Goal: Task Accomplishment & Management: Use online tool/utility

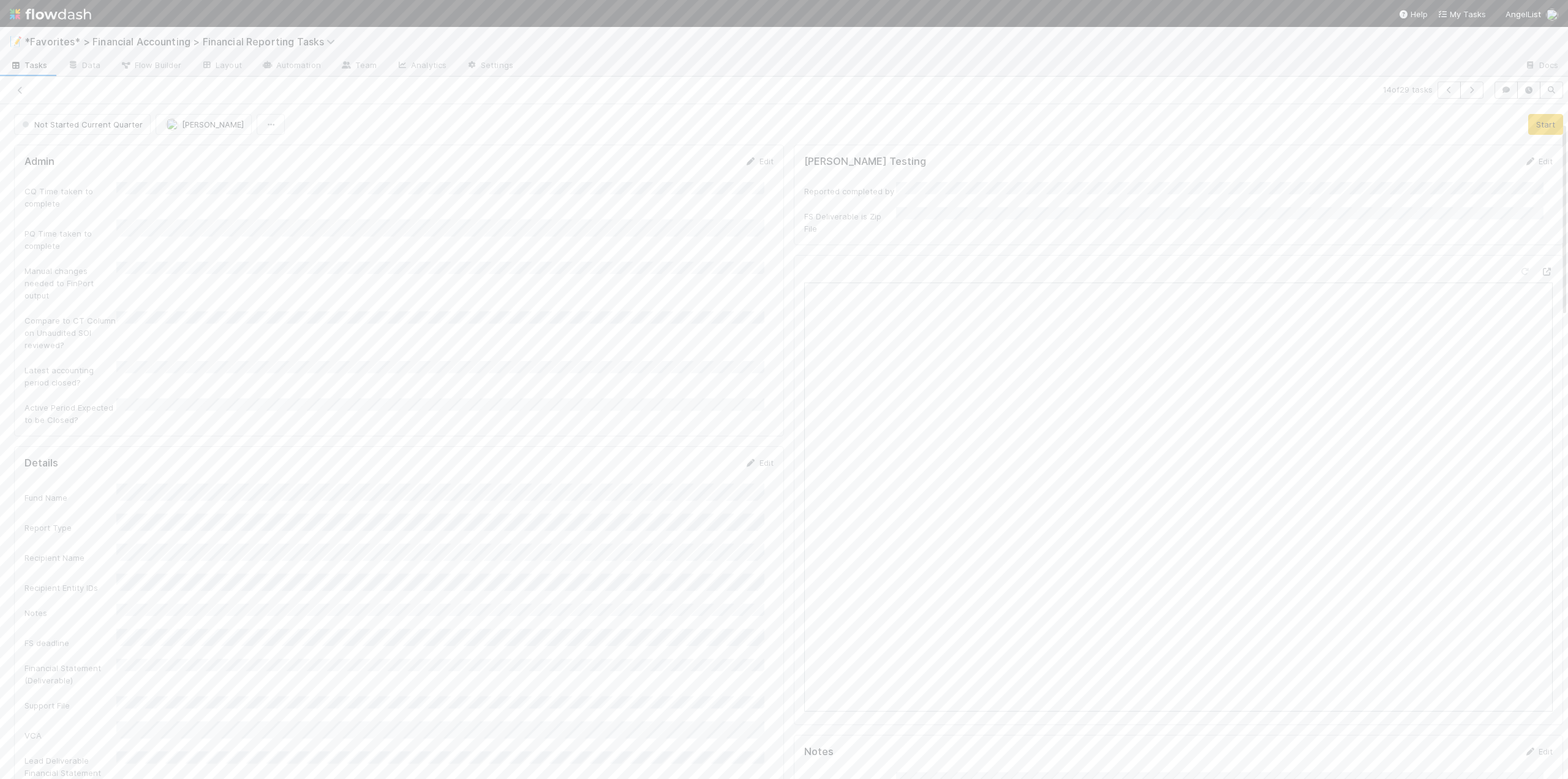
scroll to position [61, 0]
click at [19, 90] on icon at bounding box center [20, 91] width 13 height 8
click at [22, 90] on icon at bounding box center [20, 91] width 13 height 8
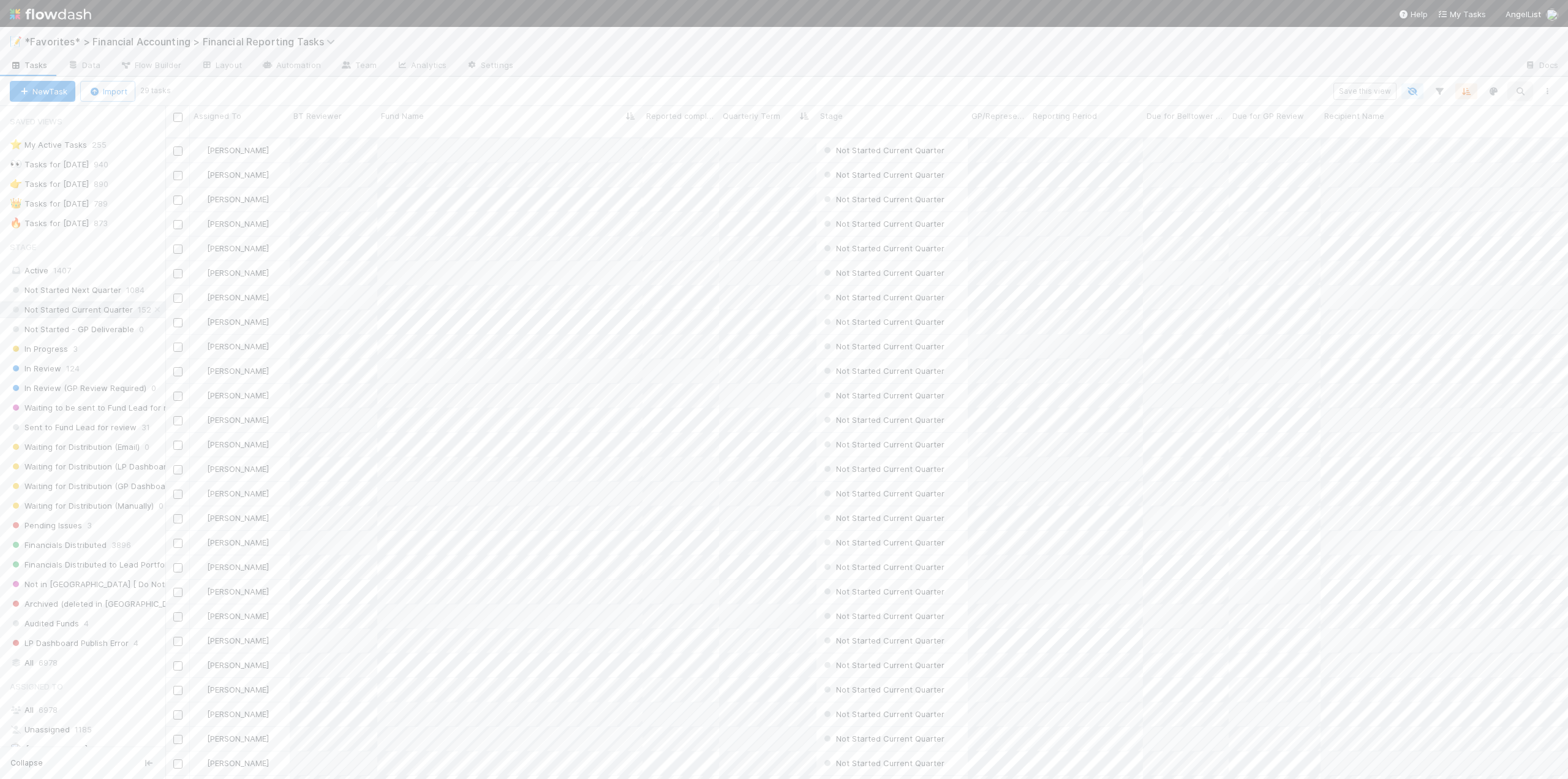
click at [1523, 93] on icon "button" at bounding box center [1520, 91] width 13 height 11
type input "raba"
click at [179, 118] on input "checkbox" at bounding box center [178, 117] width 9 height 9
checkbox input "true"
click at [211, 93] on icon "button" at bounding box center [211, 92] width 13 height 8
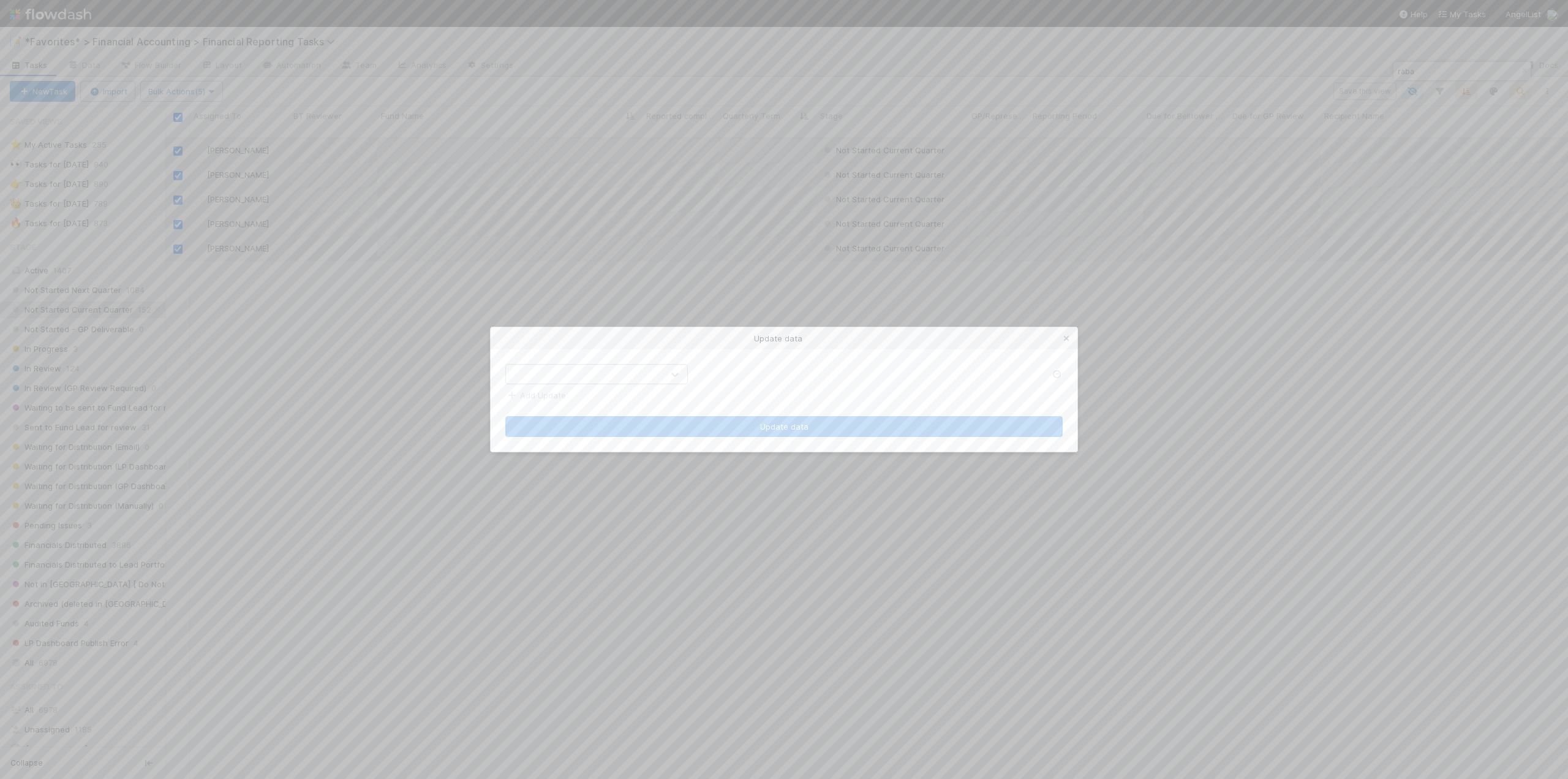
click at [575, 373] on div at bounding box center [584, 374] width 157 height 20
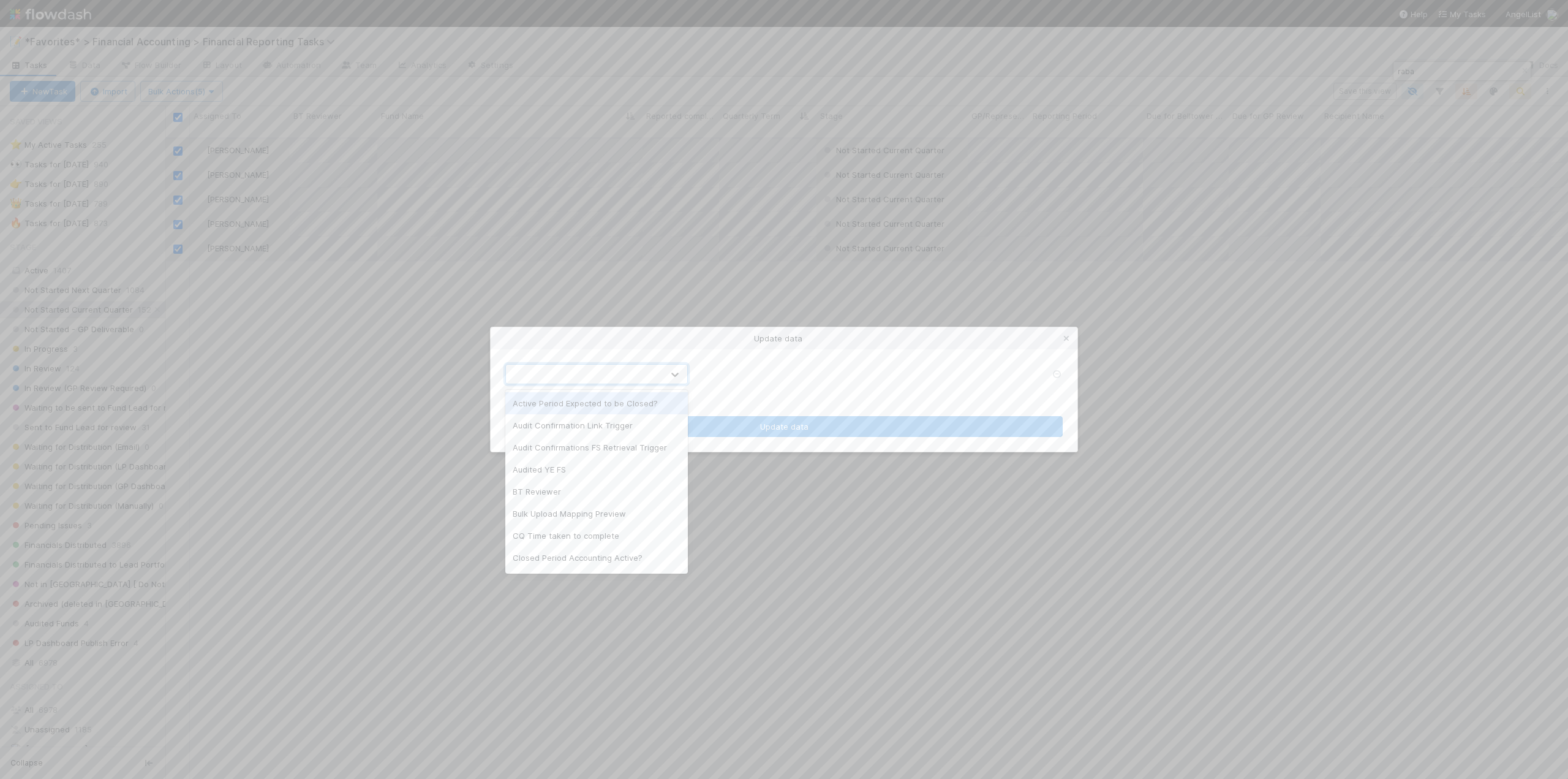
click at [587, 404] on div "Active Period Expected to be Closed?" at bounding box center [596, 403] width 183 height 22
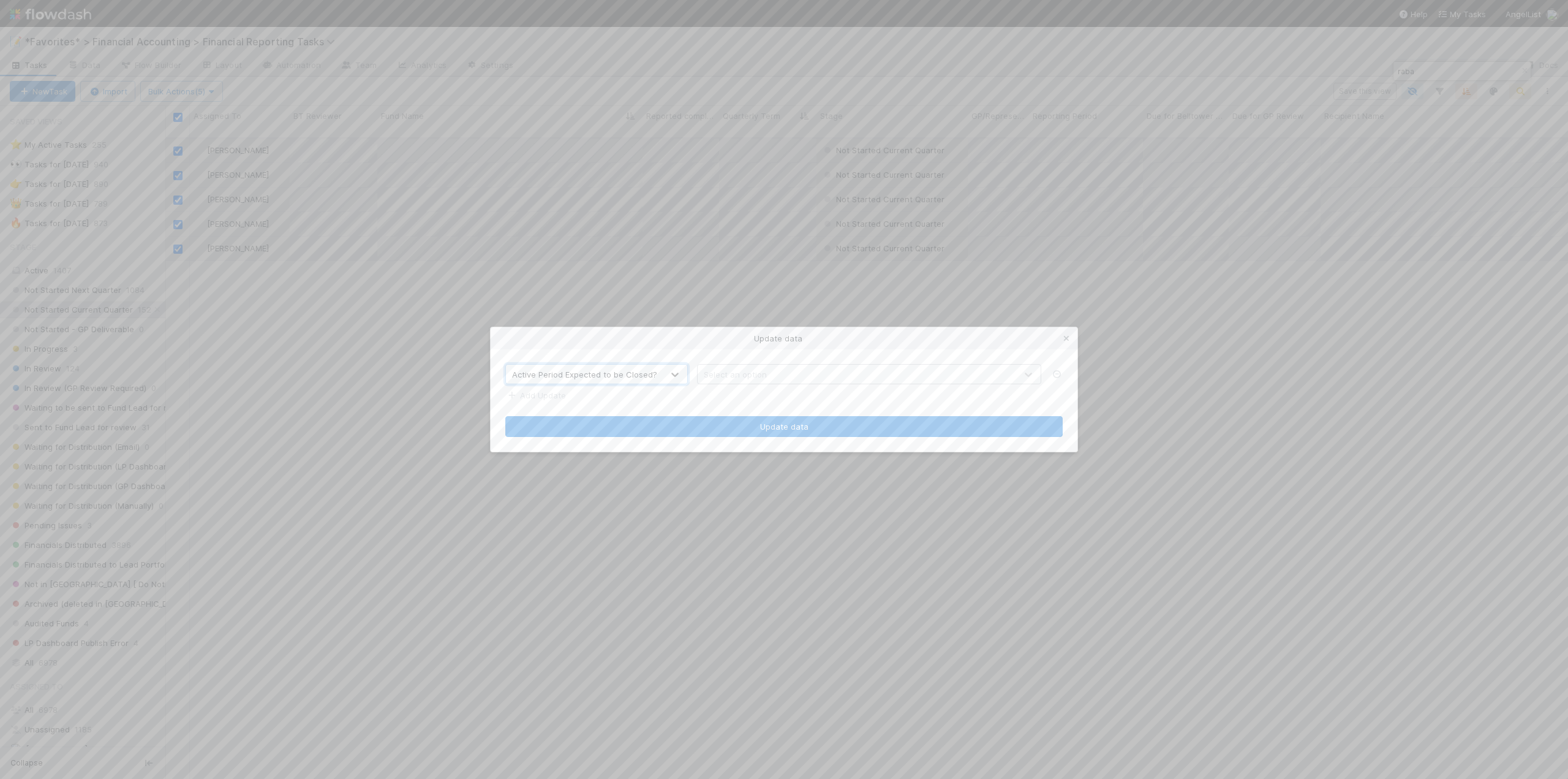
click at [717, 376] on div "Select an option" at bounding box center [735, 374] width 63 height 13
click at [718, 399] on div "Yes" at bounding box center [869, 403] width 344 height 22
click at [547, 399] on link "Add Update" at bounding box center [535, 395] width 61 height 10
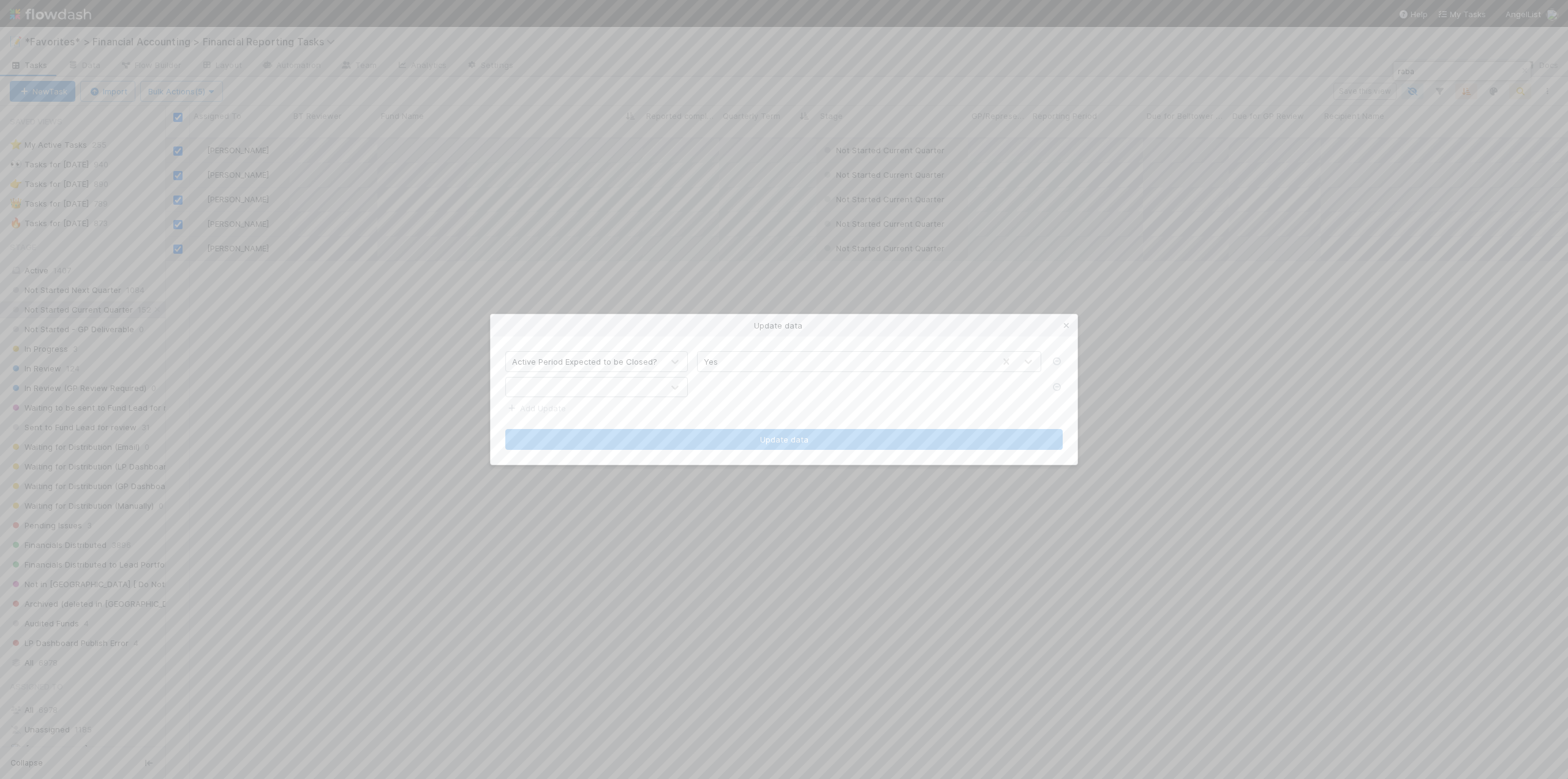
click at [603, 387] on div at bounding box center [584, 388] width 157 height 20
type input "lates"
click at [593, 412] on div "Latest accounting period closed?" at bounding box center [596, 416] width 183 height 22
click at [712, 381] on label at bounding box center [712, 381] width 0 height 0
click at [703, 384] on input "checkbox" at bounding box center [702, 386] width 10 height 11
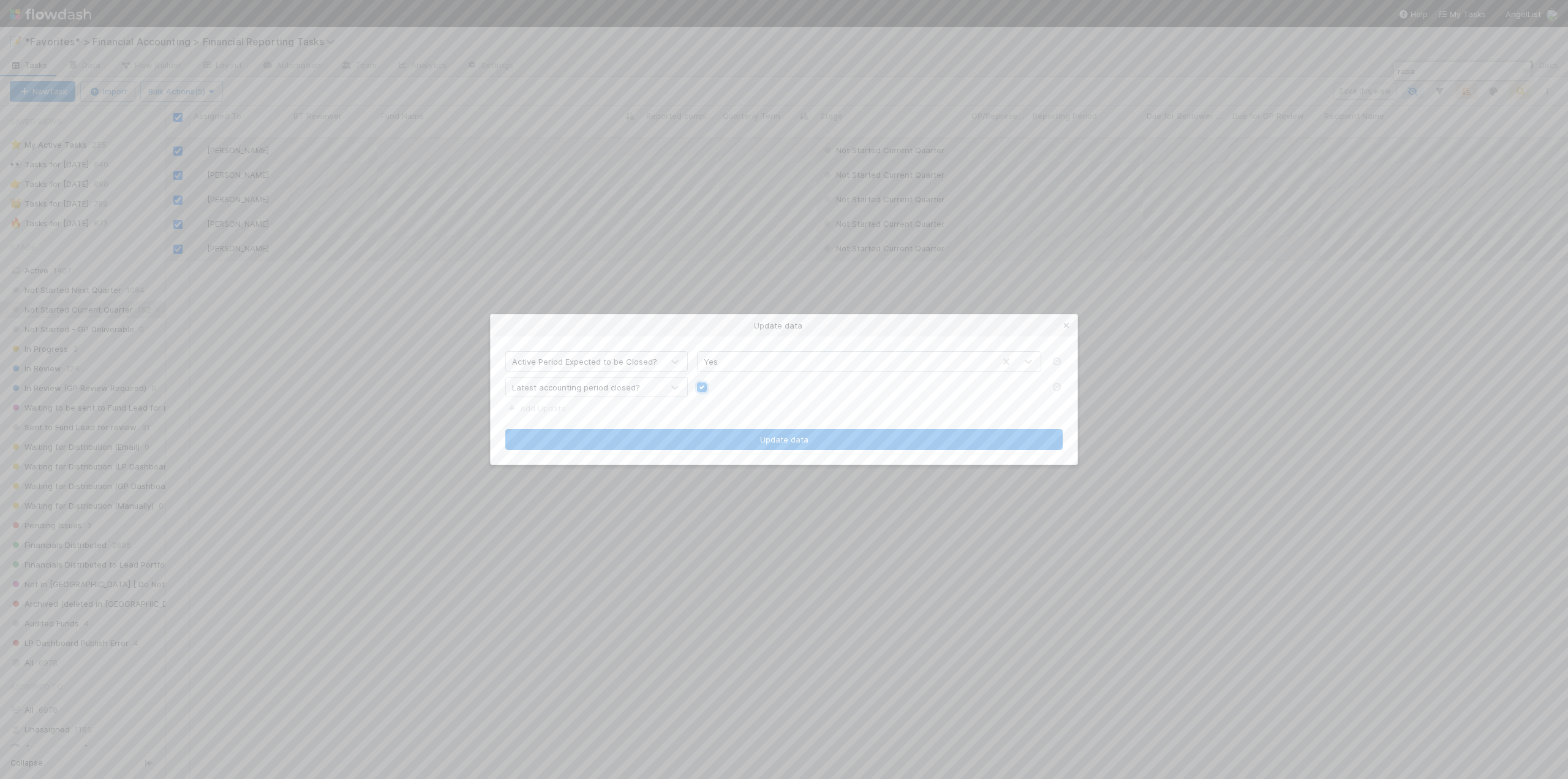
checkbox input "true"
click at [559, 411] on link "Add Update" at bounding box center [535, 408] width 61 height 10
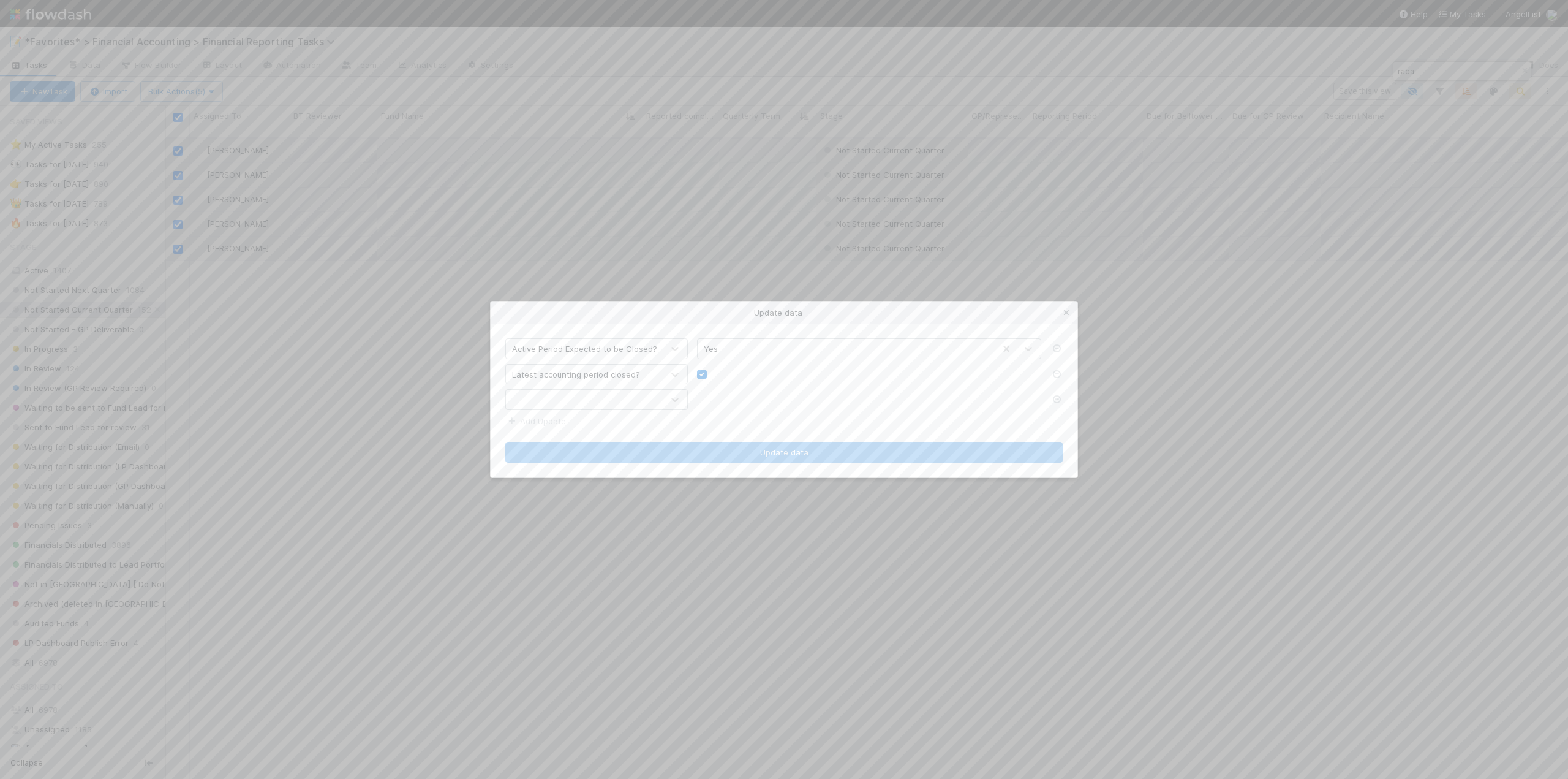
click at [563, 405] on div at bounding box center [584, 400] width 157 height 20
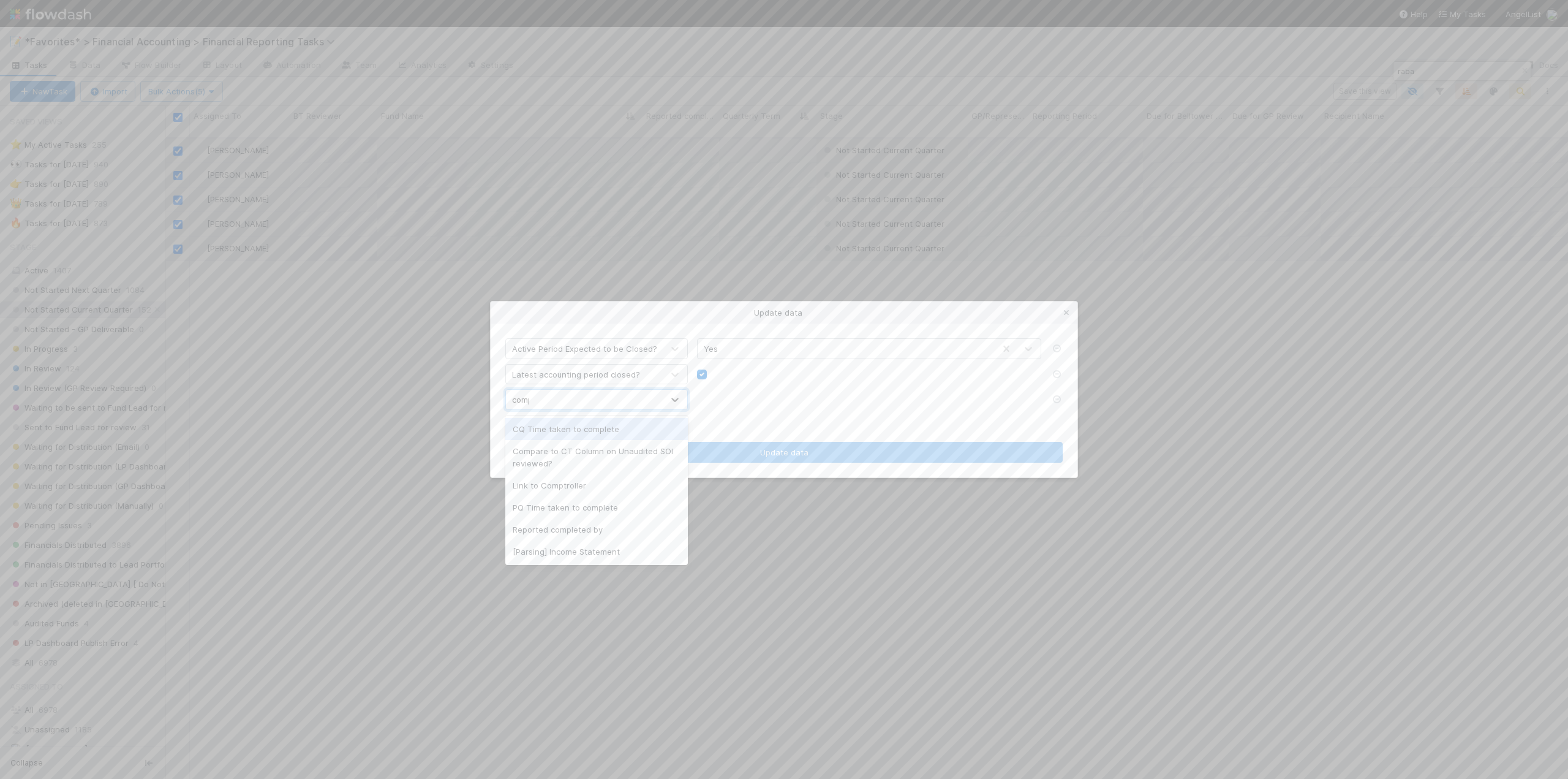
type input "compa"
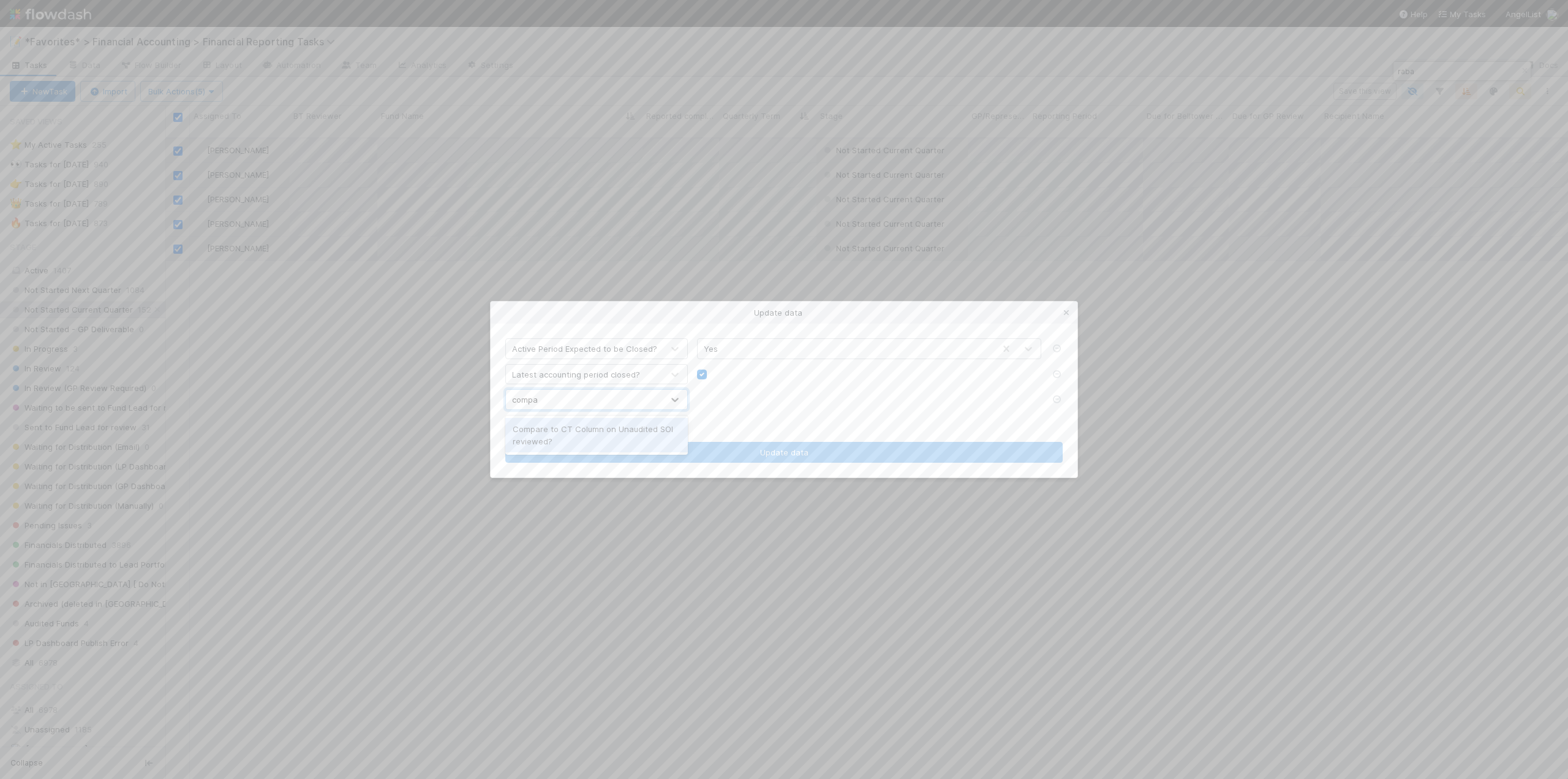
click at [589, 428] on div "Compare to CT Column on Unaudited SOI reviewed?" at bounding box center [596, 435] width 183 height 34
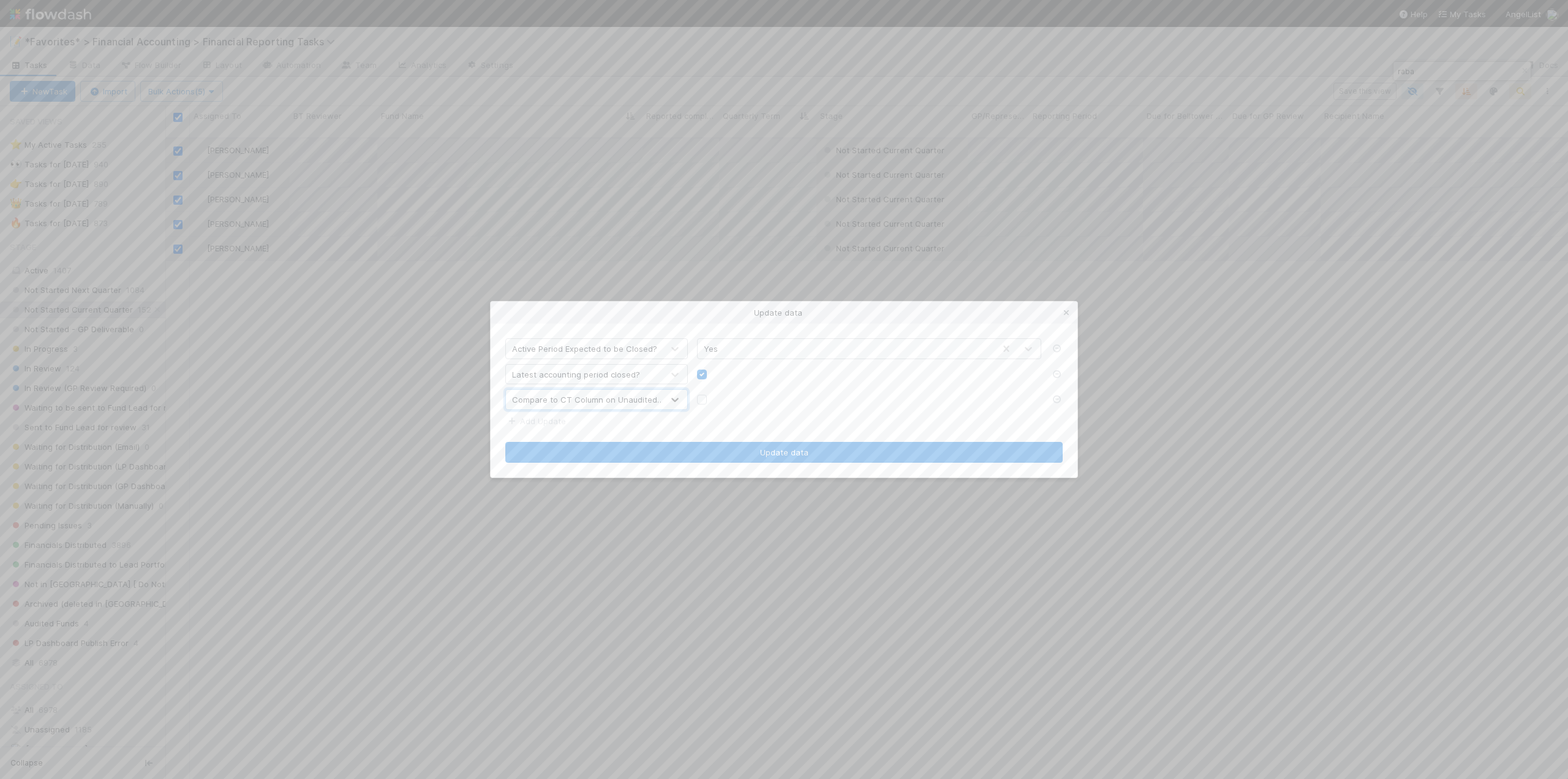
click at [712, 394] on label at bounding box center [712, 394] width 0 height 0
click at [702, 401] on input "checkbox" at bounding box center [702, 399] width 10 height 11
checkbox input "true"
click at [531, 424] on link "Add Update" at bounding box center [535, 421] width 61 height 10
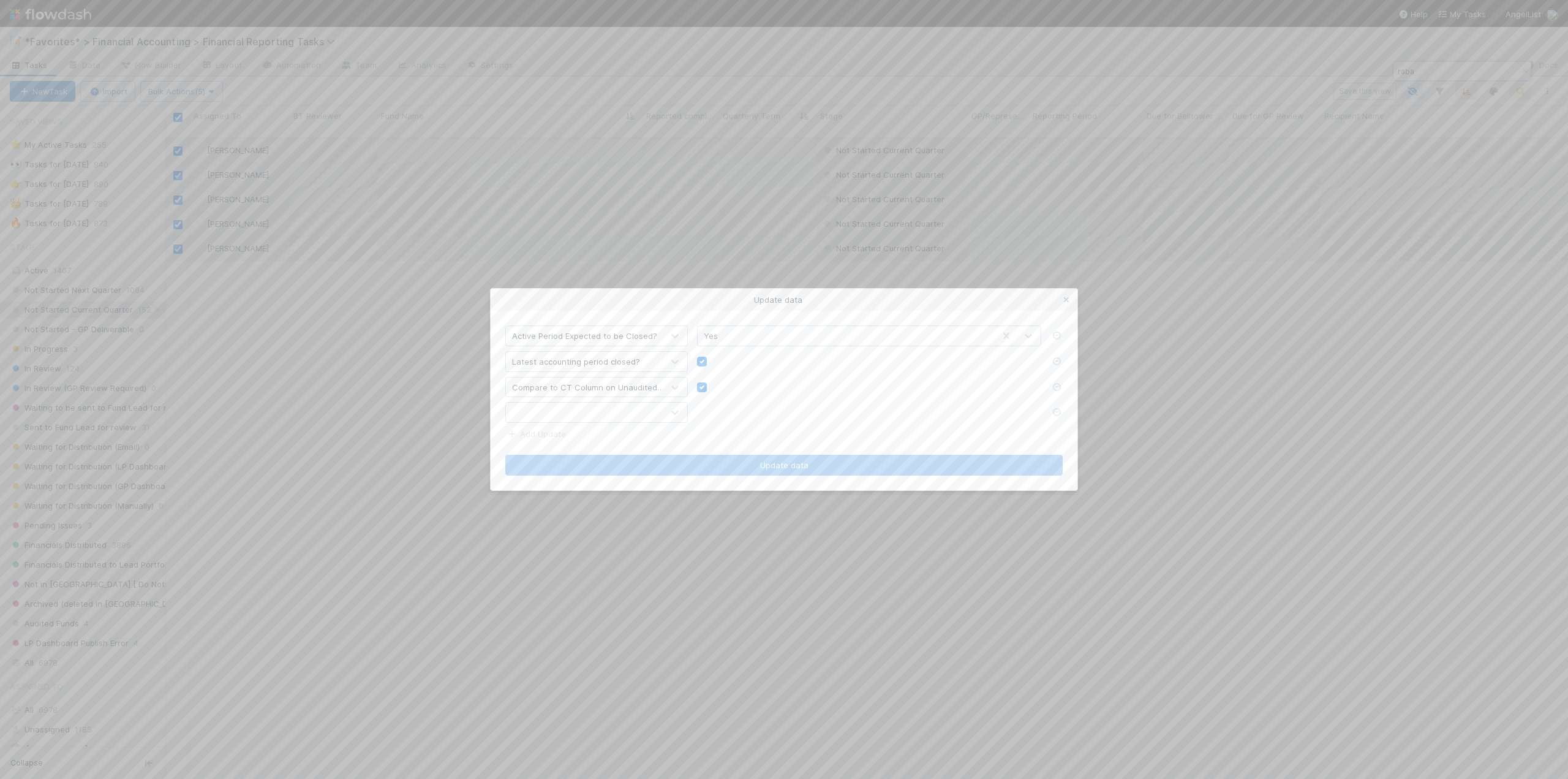
click at [537, 417] on div at bounding box center [584, 413] width 157 height 20
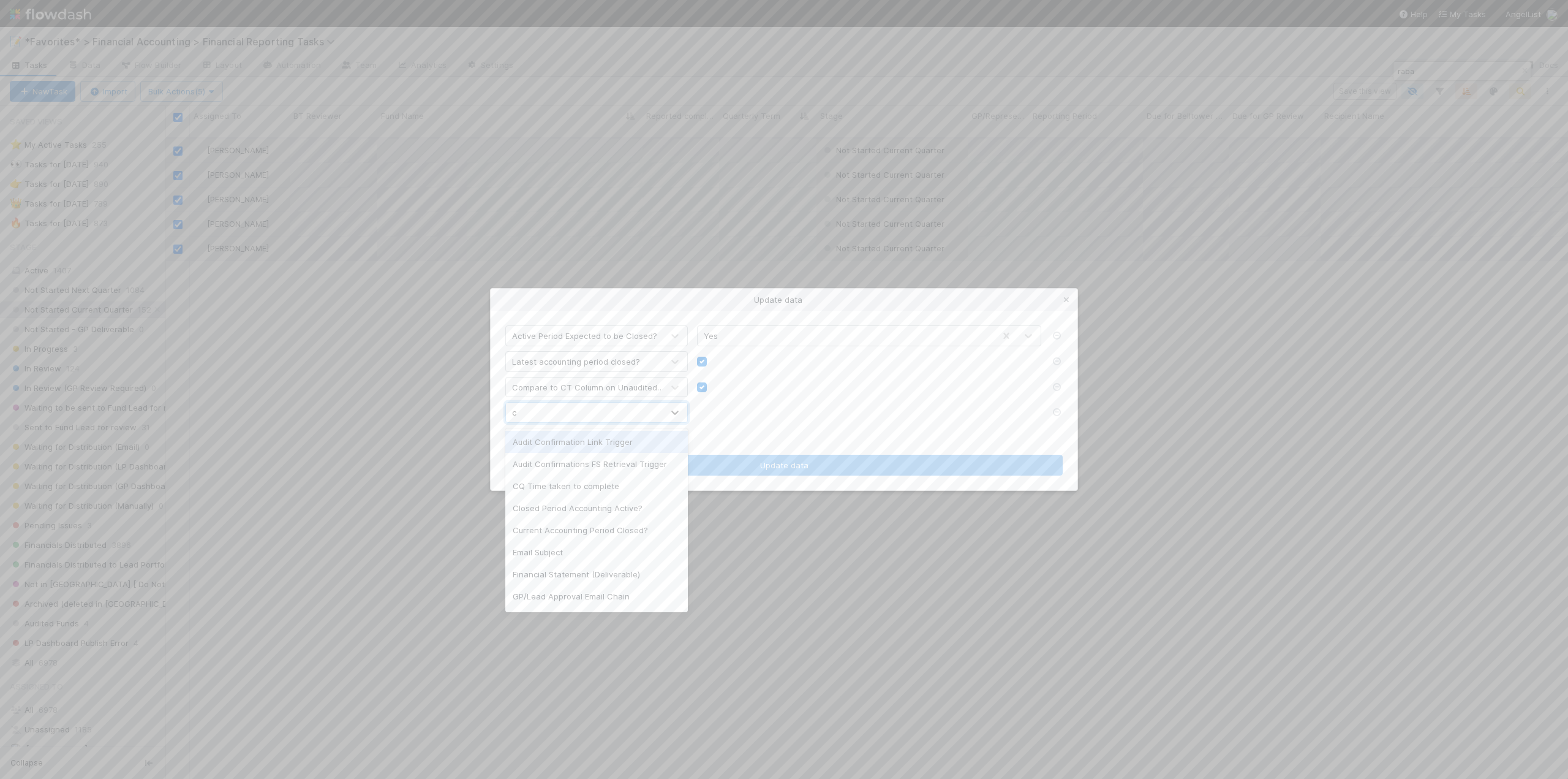
type input "cq"
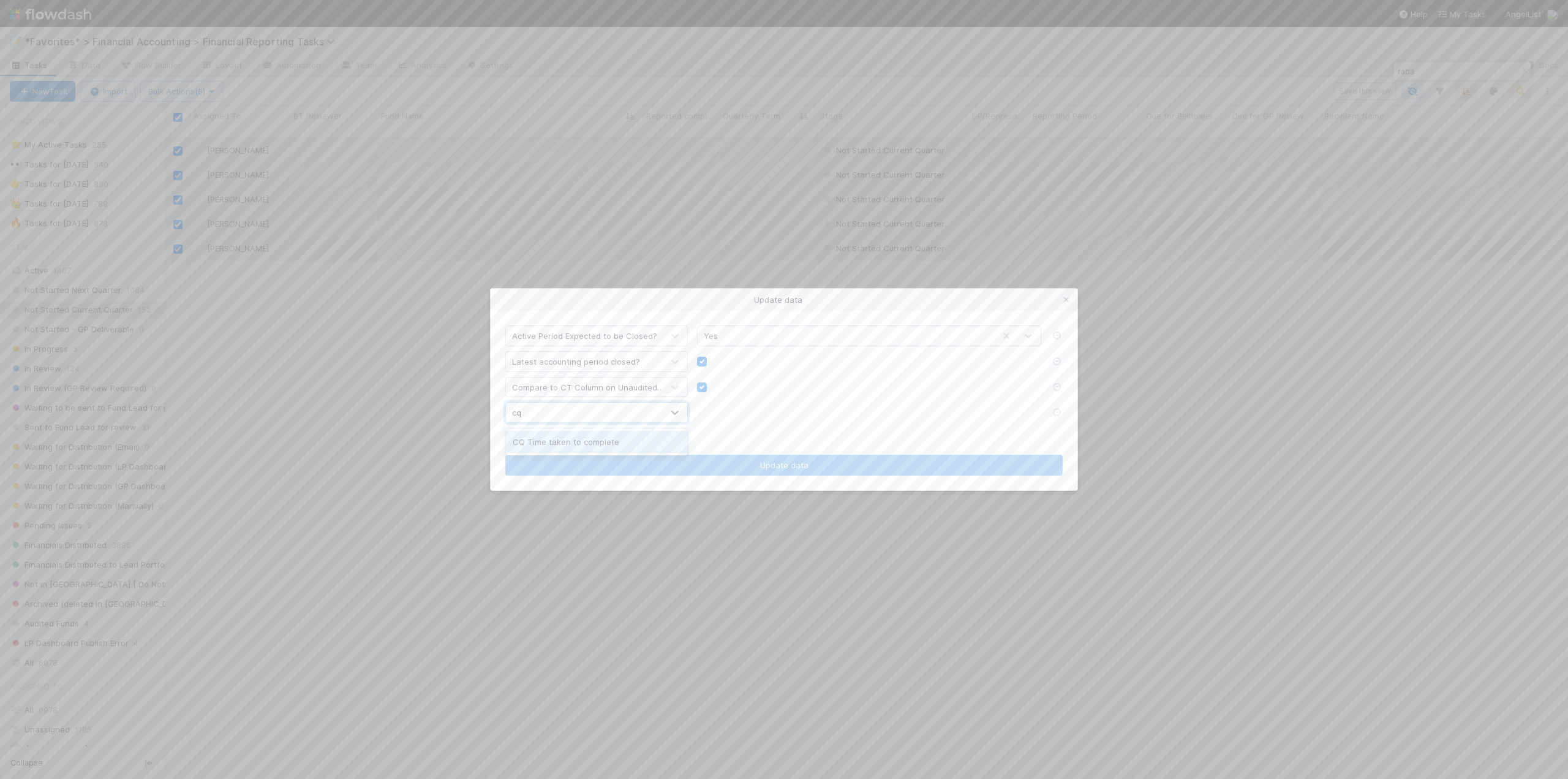
click at [539, 445] on div "CQ Time taken to complete" at bounding box center [596, 441] width 183 height 22
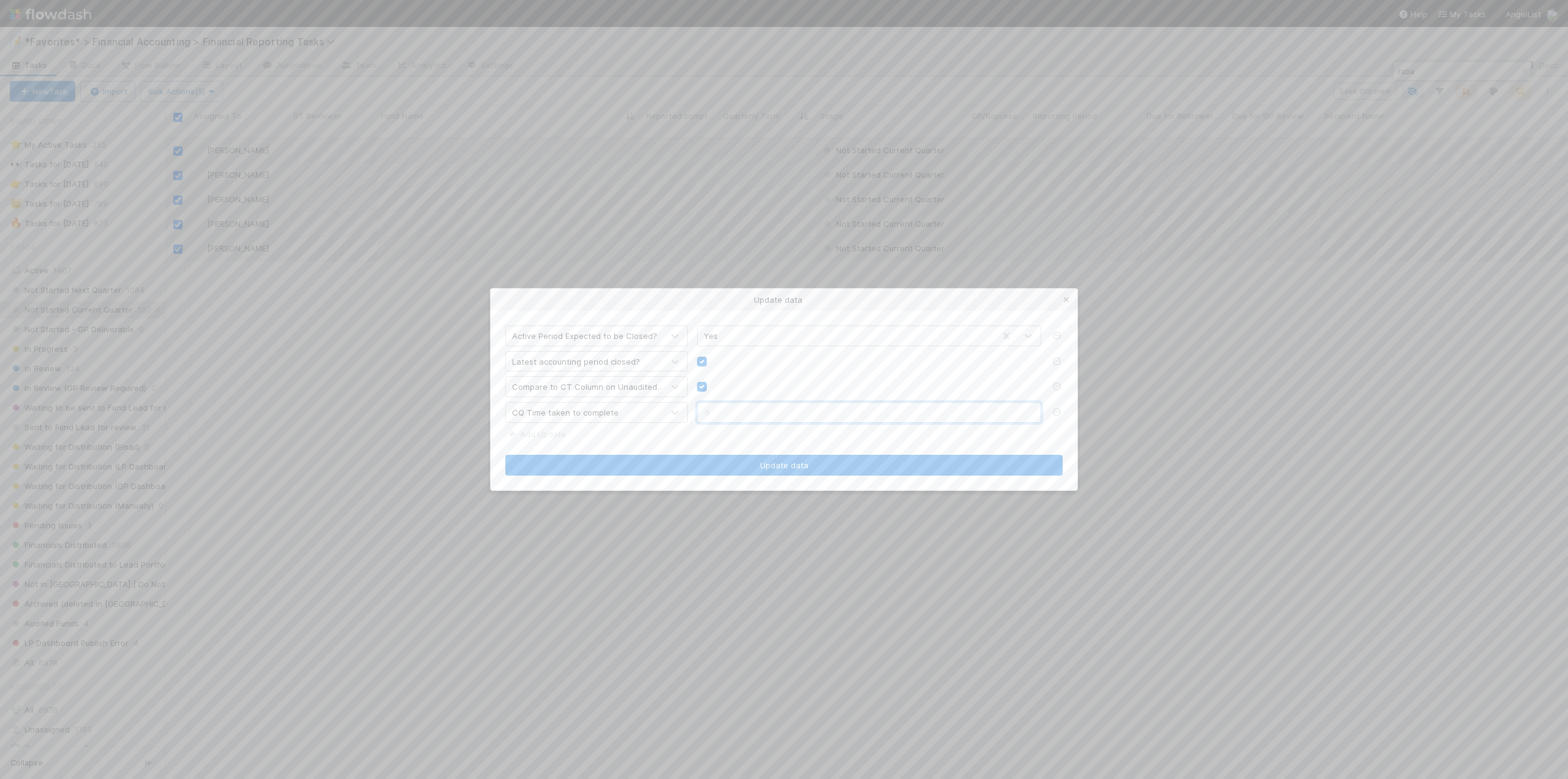
click at [734, 410] on input "text" at bounding box center [869, 412] width 344 height 21
type input "0.5"
click at [547, 437] on link "Add Update" at bounding box center [535, 434] width 61 height 10
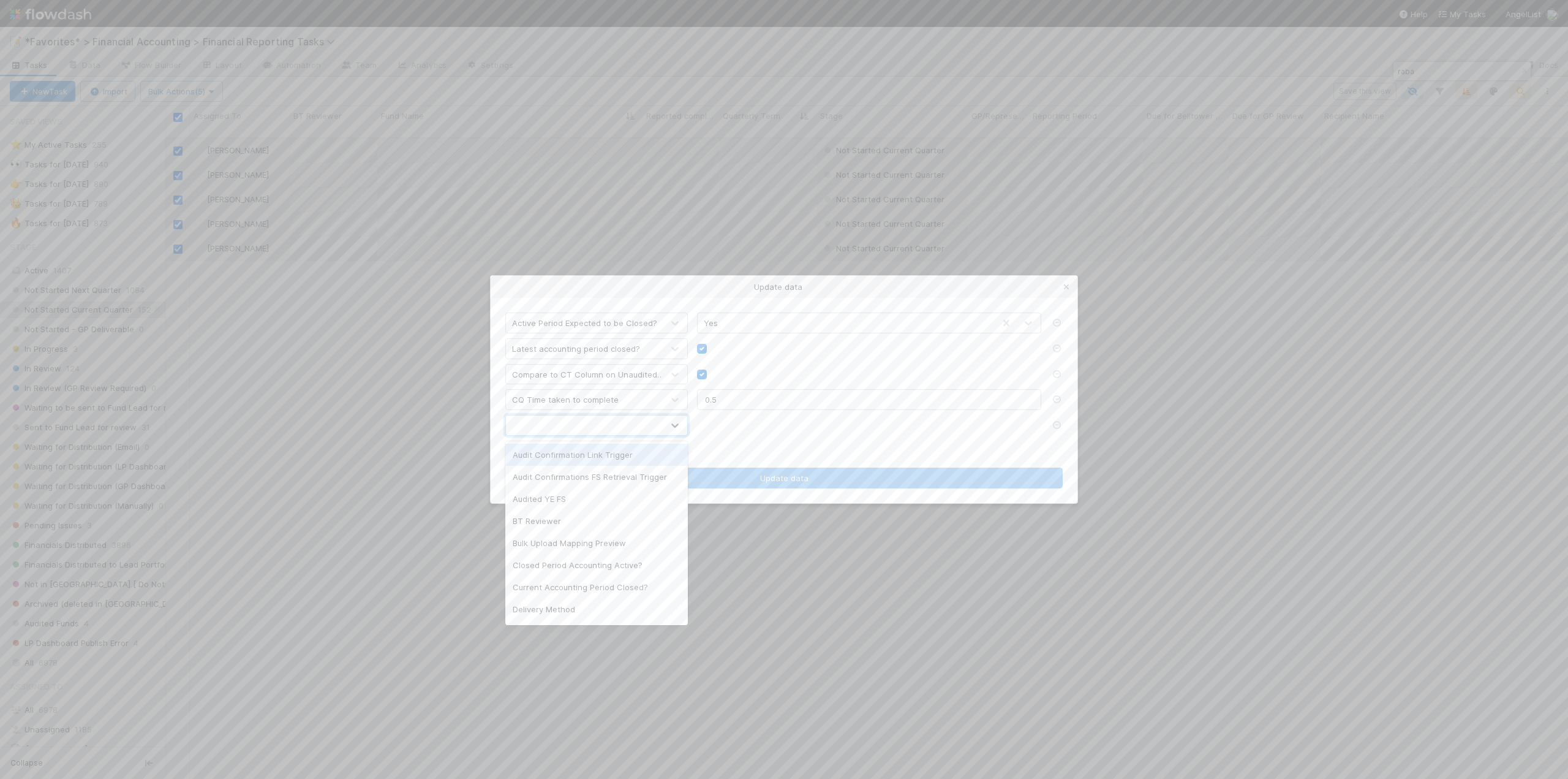
click at [547, 433] on div at bounding box center [584, 425] width 157 height 20
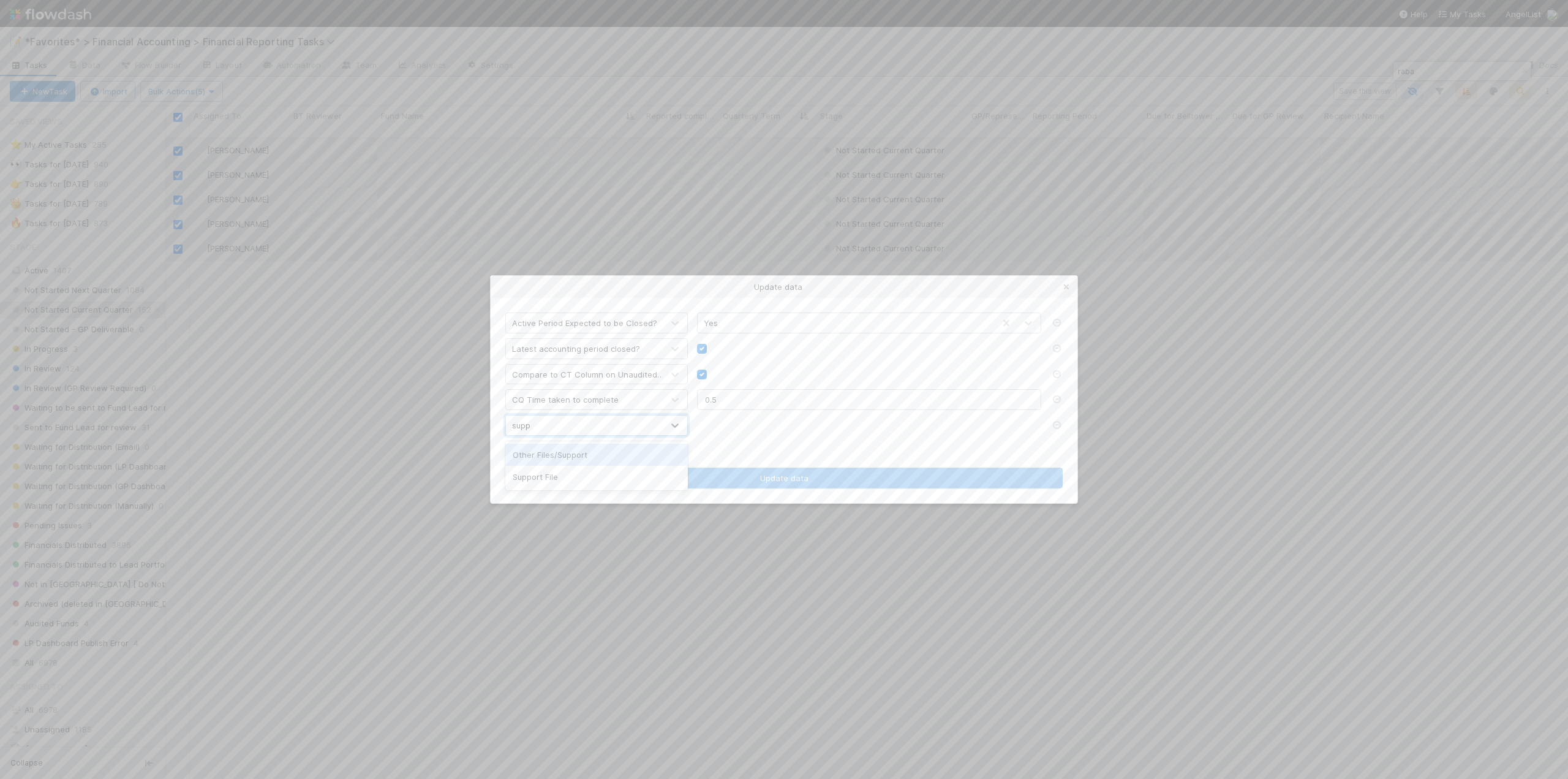
type input "suppo"
click at [544, 480] on div "Support File" at bounding box center [596, 476] width 183 height 22
click at [763, 453] on form "Active Period Expected to be Closed? Yes Latest accounting period closed? Compa…" at bounding box center [784, 400] width 558 height 177
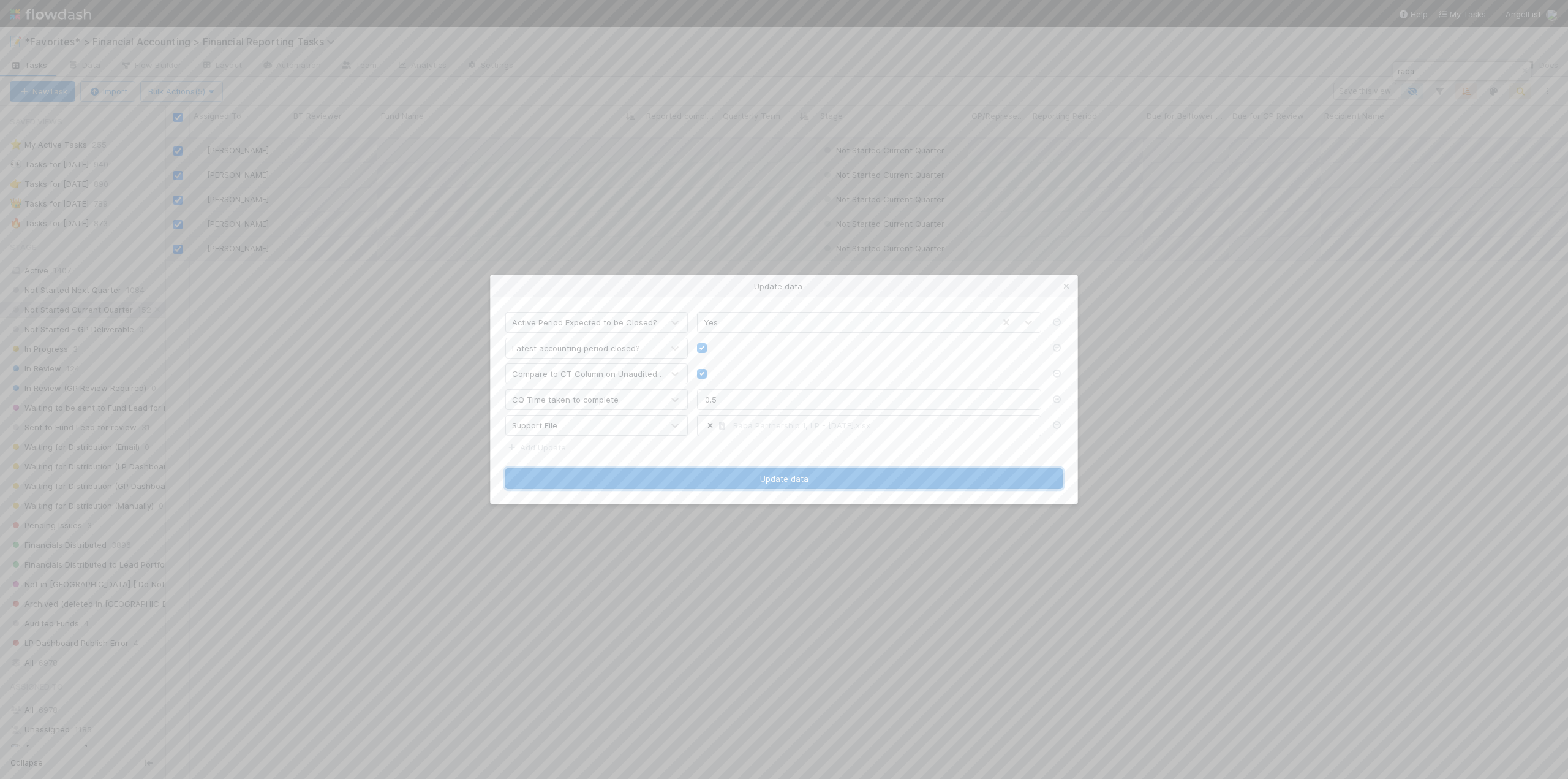
click at [749, 475] on button "Update data" at bounding box center [784, 478] width 558 height 21
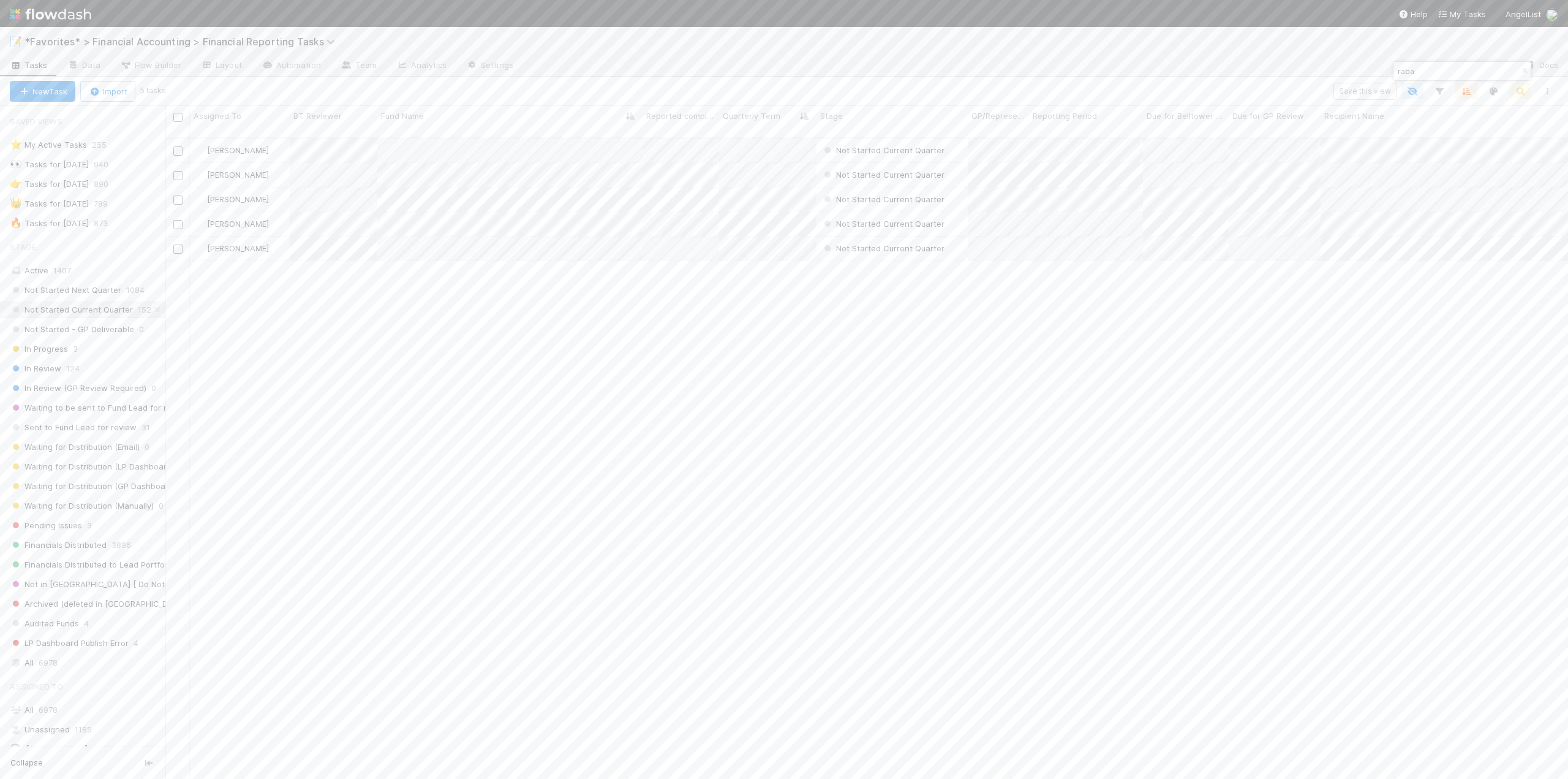
click at [592, 459] on div "[PERSON_NAME] Not Started Current Quarter [DATE] 2:03:18 AM [DATE] 2:02:40 AM 0…" at bounding box center [866, 464] width 1402 height 651
click at [1538, 128] on button "Start" at bounding box center [1545, 124] width 35 height 21
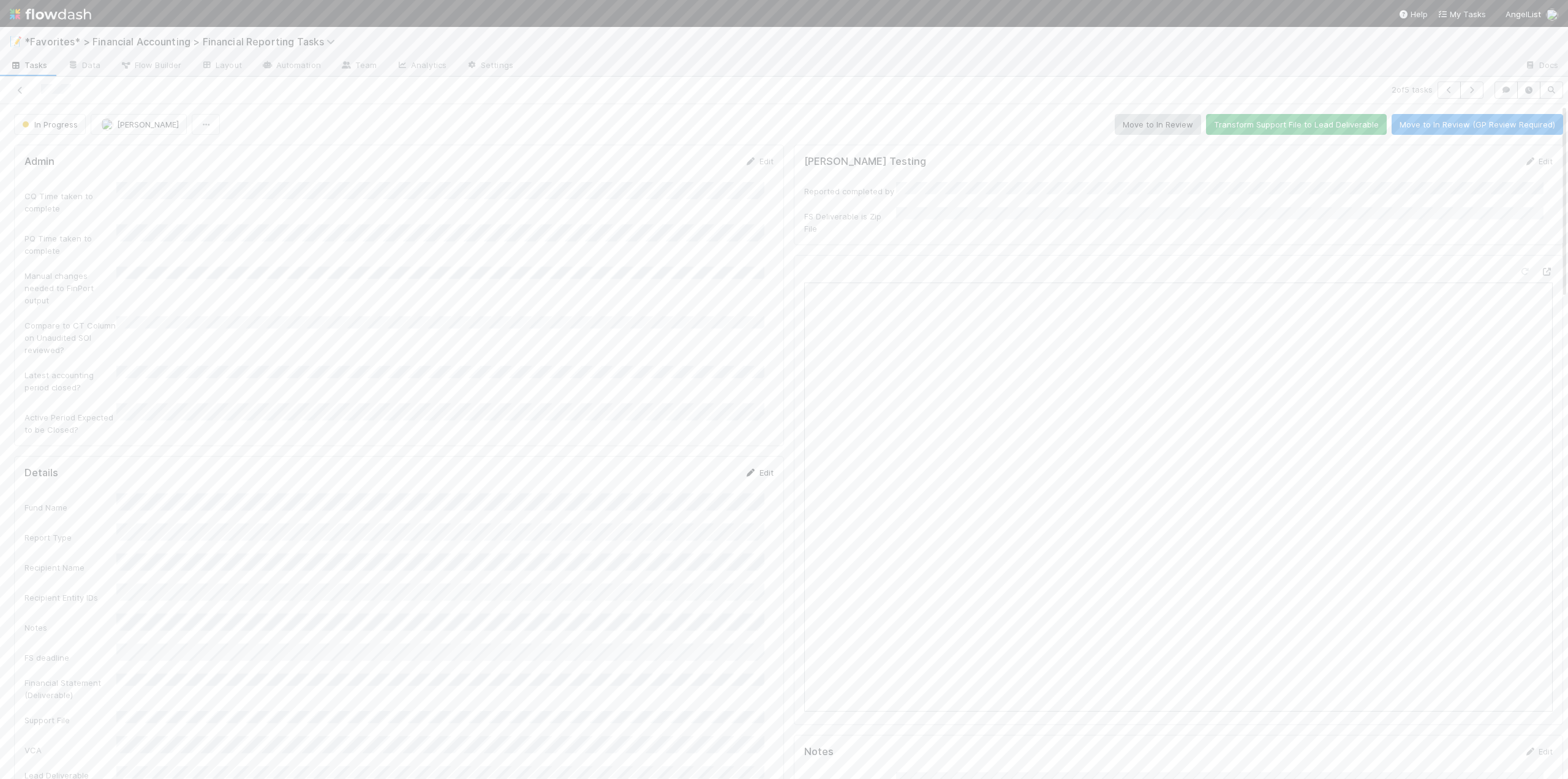
click at [758, 468] on link "Edit" at bounding box center [759, 473] width 29 height 10
click at [694, 466] on button "Save" at bounding box center [709, 476] width 35 height 21
click at [1166, 128] on button "Move to In Review" at bounding box center [1158, 124] width 87 height 21
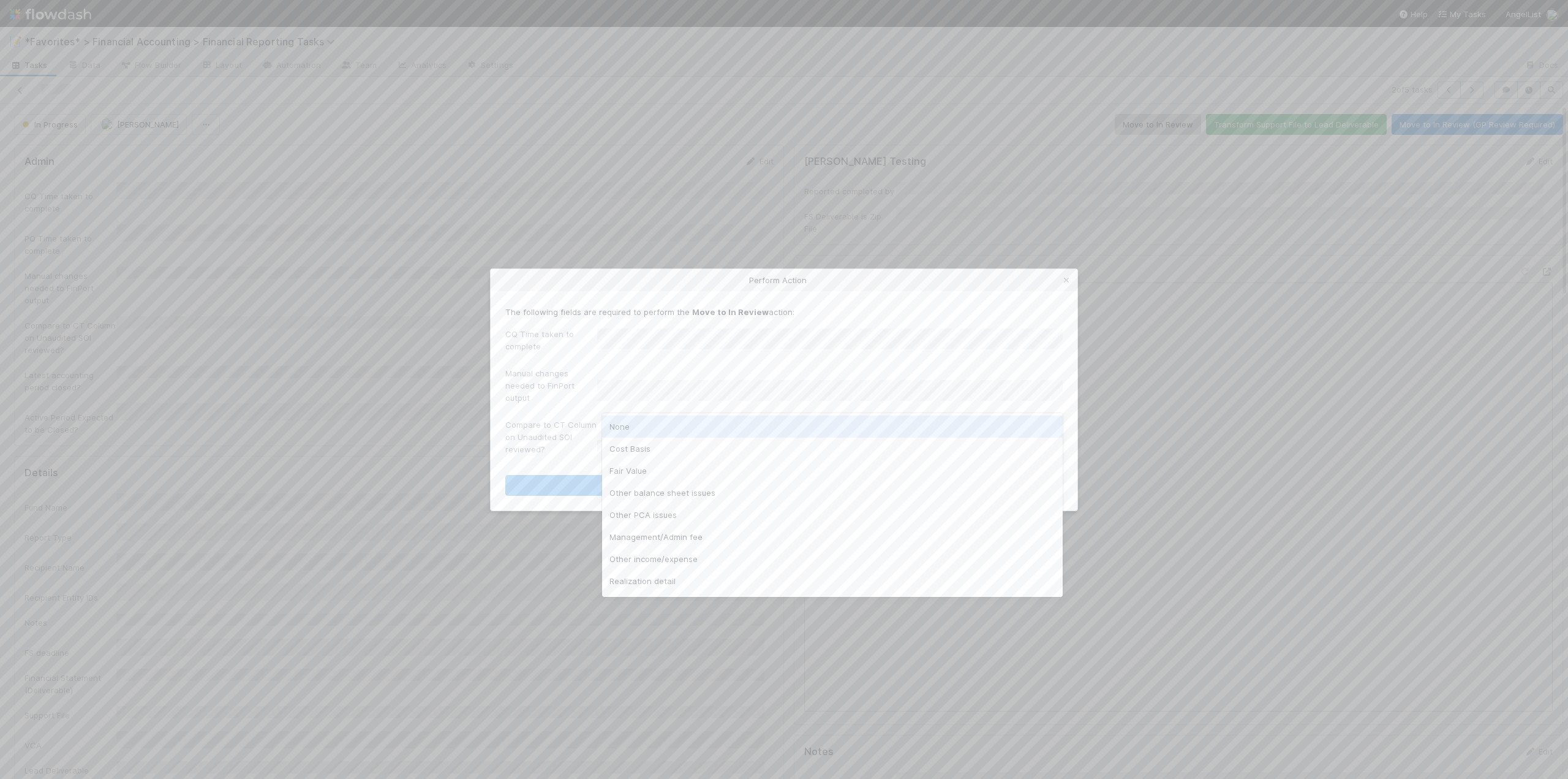
click at [643, 430] on div "None" at bounding box center [832, 426] width 460 height 22
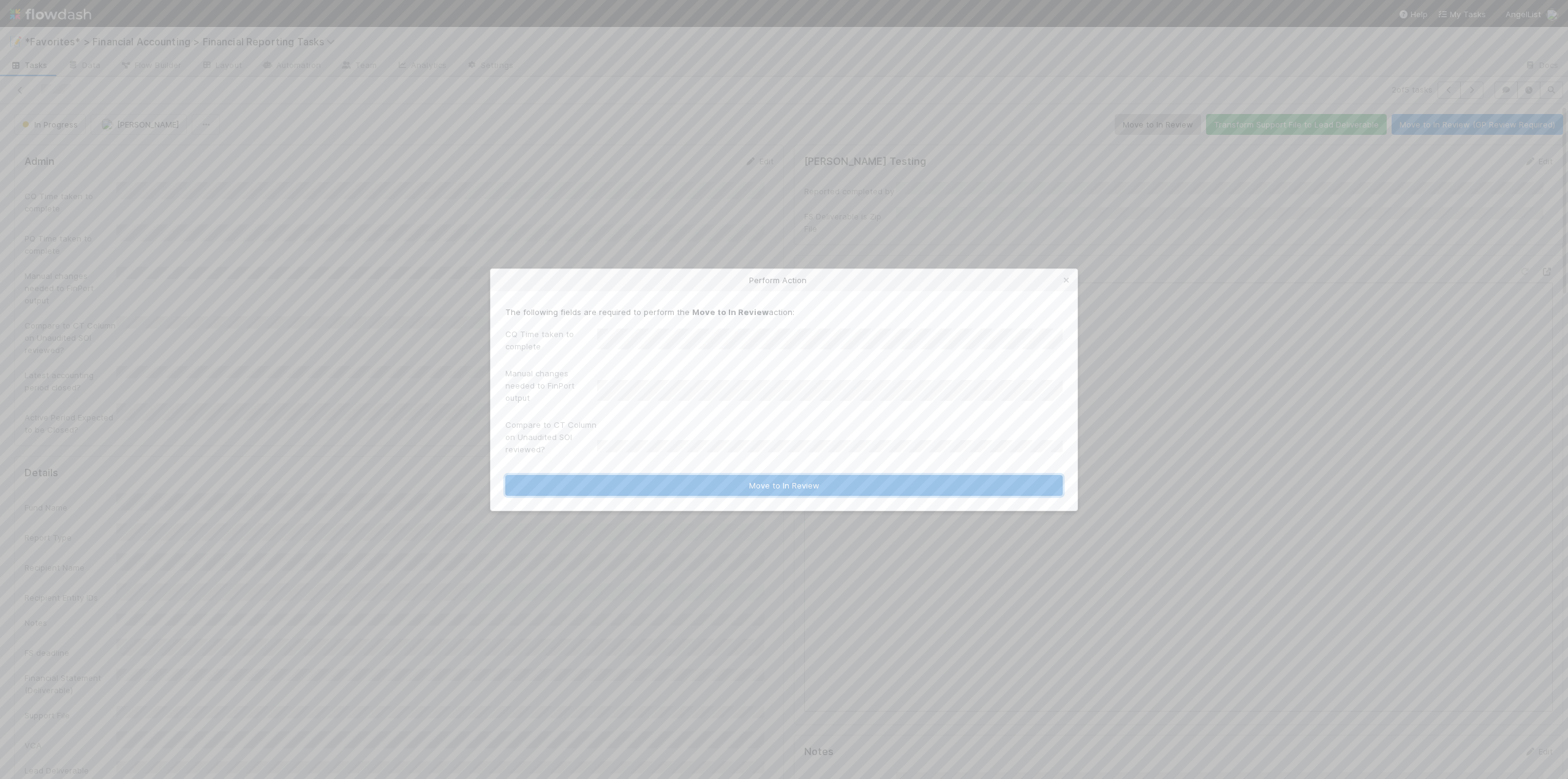
click at [642, 486] on button "Move to In Review" at bounding box center [784, 485] width 558 height 21
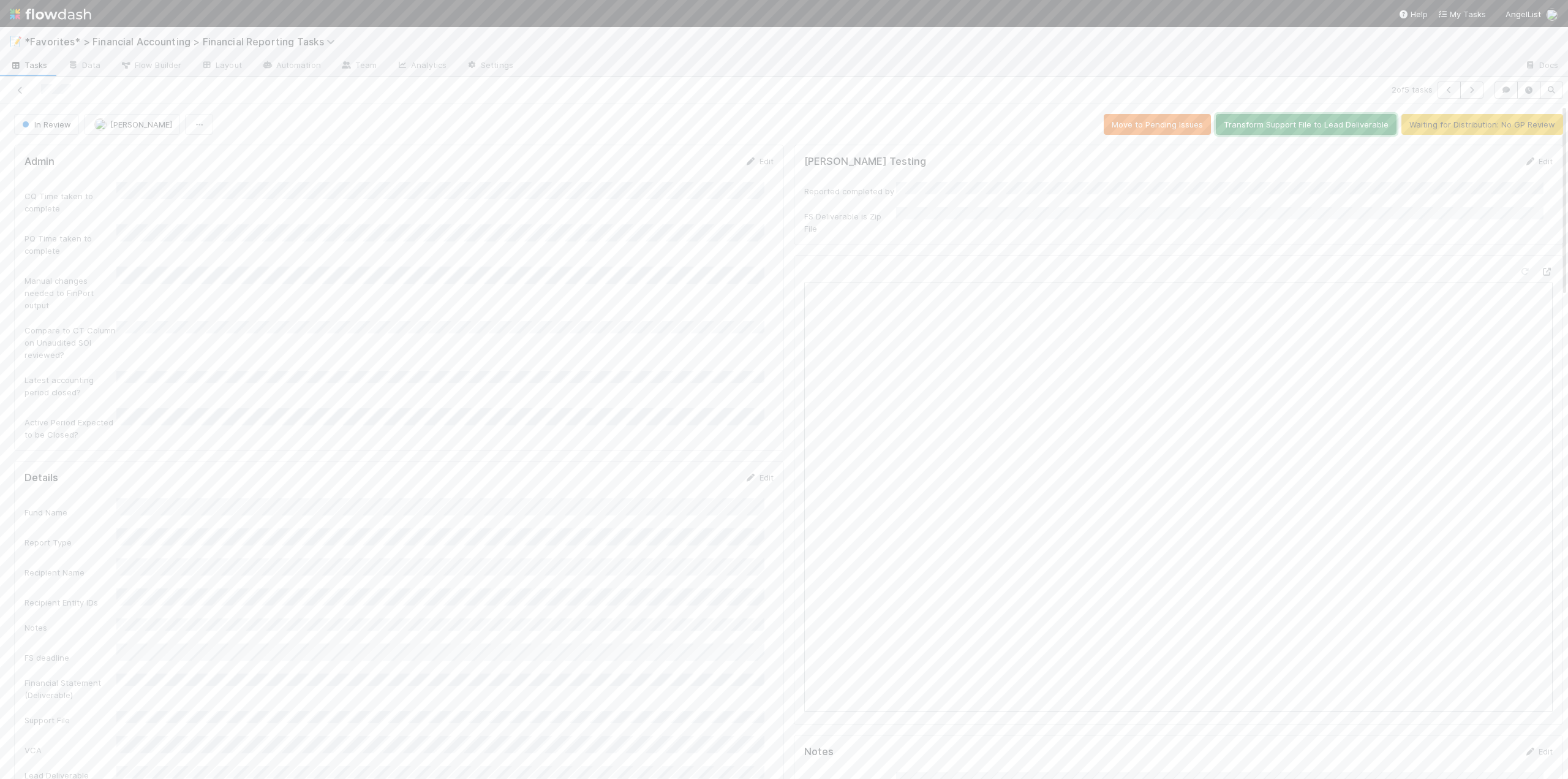
click at [1278, 126] on button "Transform Support File to Lead Deliverable" at bounding box center [1305, 124] width 181 height 21
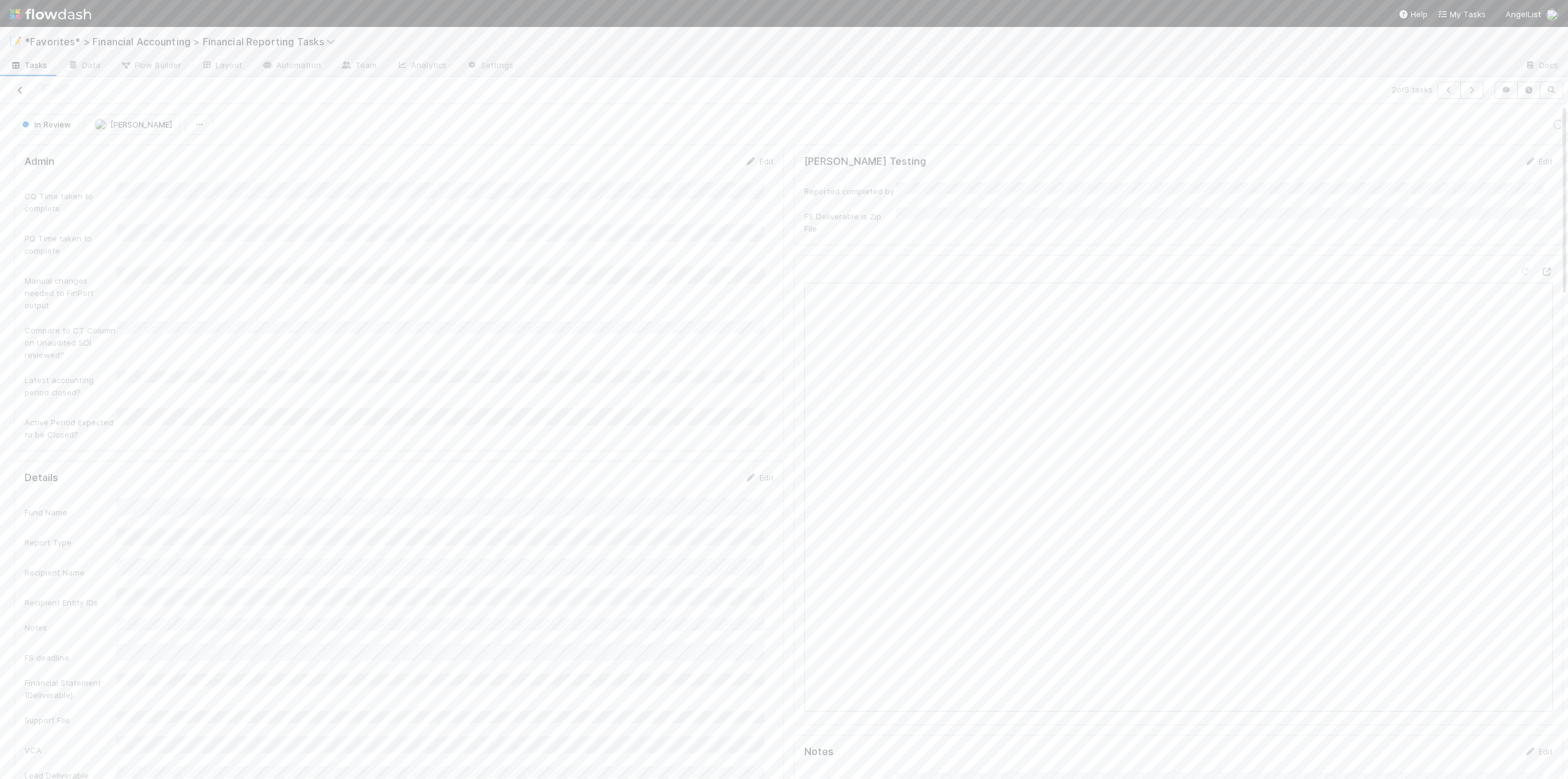
click at [20, 92] on icon at bounding box center [20, 91] width 13 height 8
click at [754, 160] on link "Edit" at bounding box center [759, 161] width 29 height 10
click at [149, 304] on div "None" at bounding box center [442, 307] width 643 height 22
click at [691, 160] on button "Save" at bounding box center [709, 165] width 35 height 21
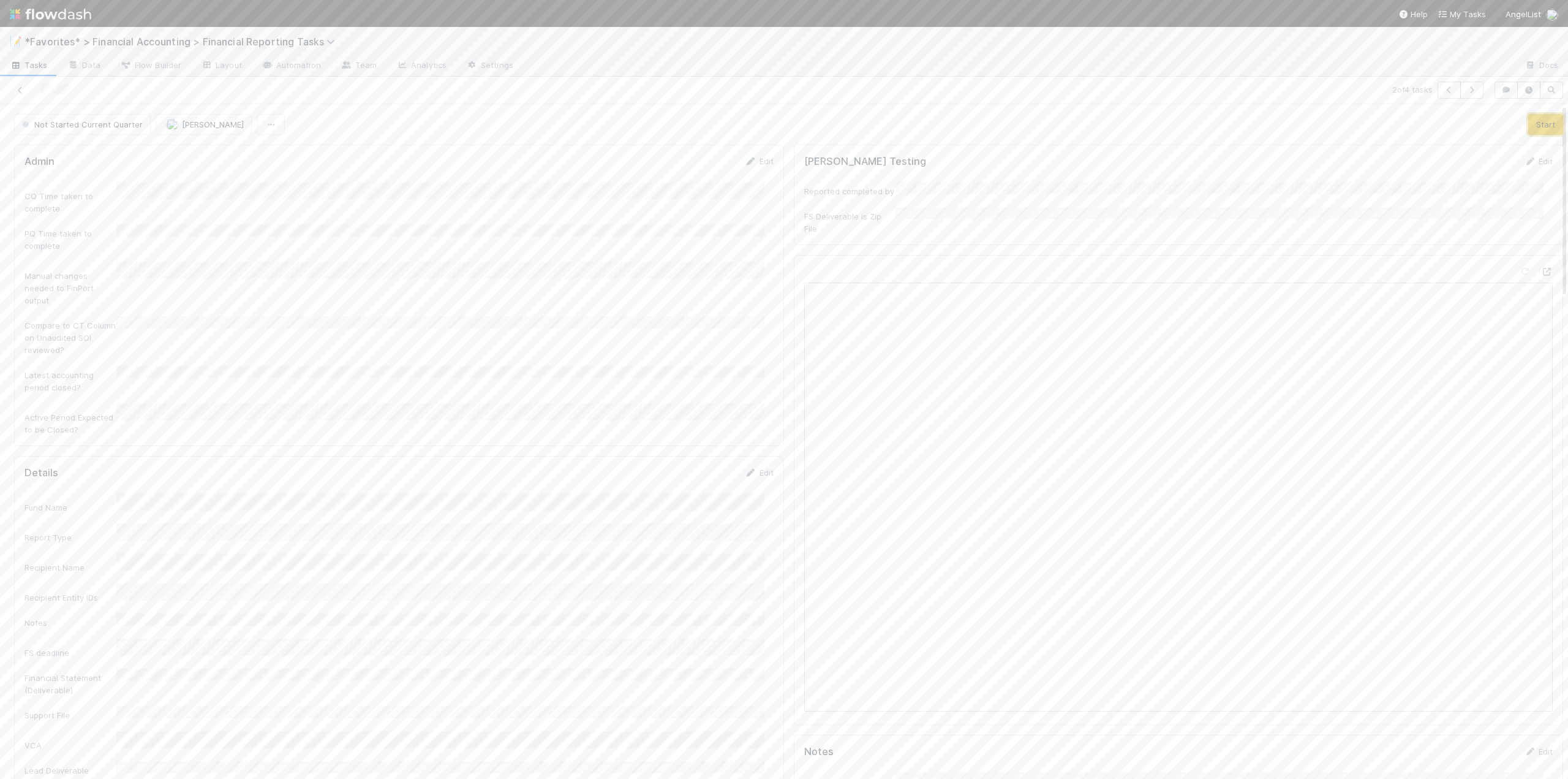
click at [1528, 126] on button "Start" at bounding box center [1545, 124] width 35 height 21
click at [756, 468] on link "Edit" at bounding box center [759, 473] width 29 height 10
click at [705, 221] on button "Save" at bounding box center [709, 231] width 35 height 21
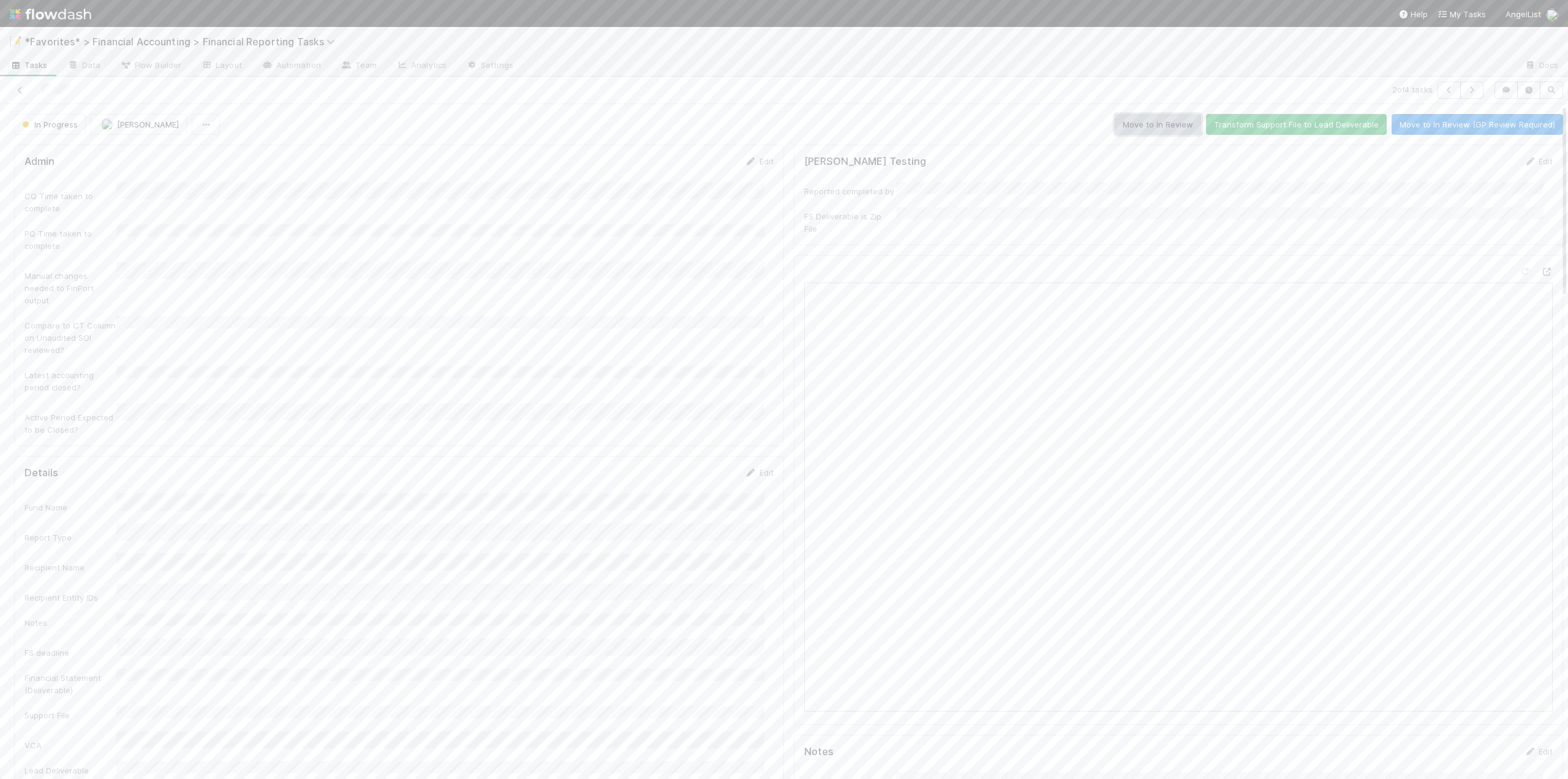
click at [1144, 123] on button "Move to In Review" at bounding box center [1158, 124] width 87 height 21
click at [22, 87] on icon at bounding box center [20, 91] width 13 height 8
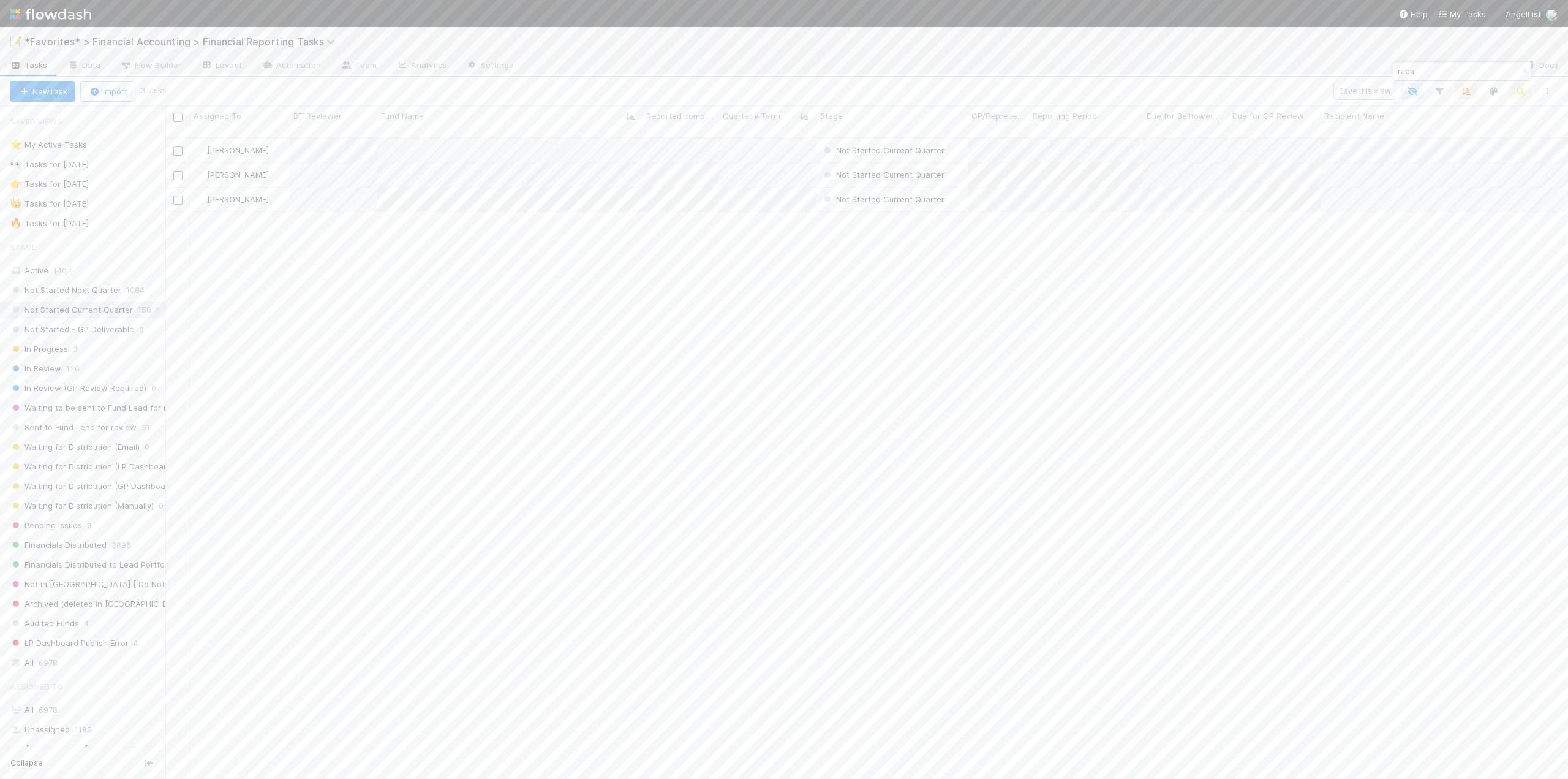
scroll to position [642, 1393]
click at [760, 158] on link "Edit" at bounding box center [759, 161] width 29 height 10
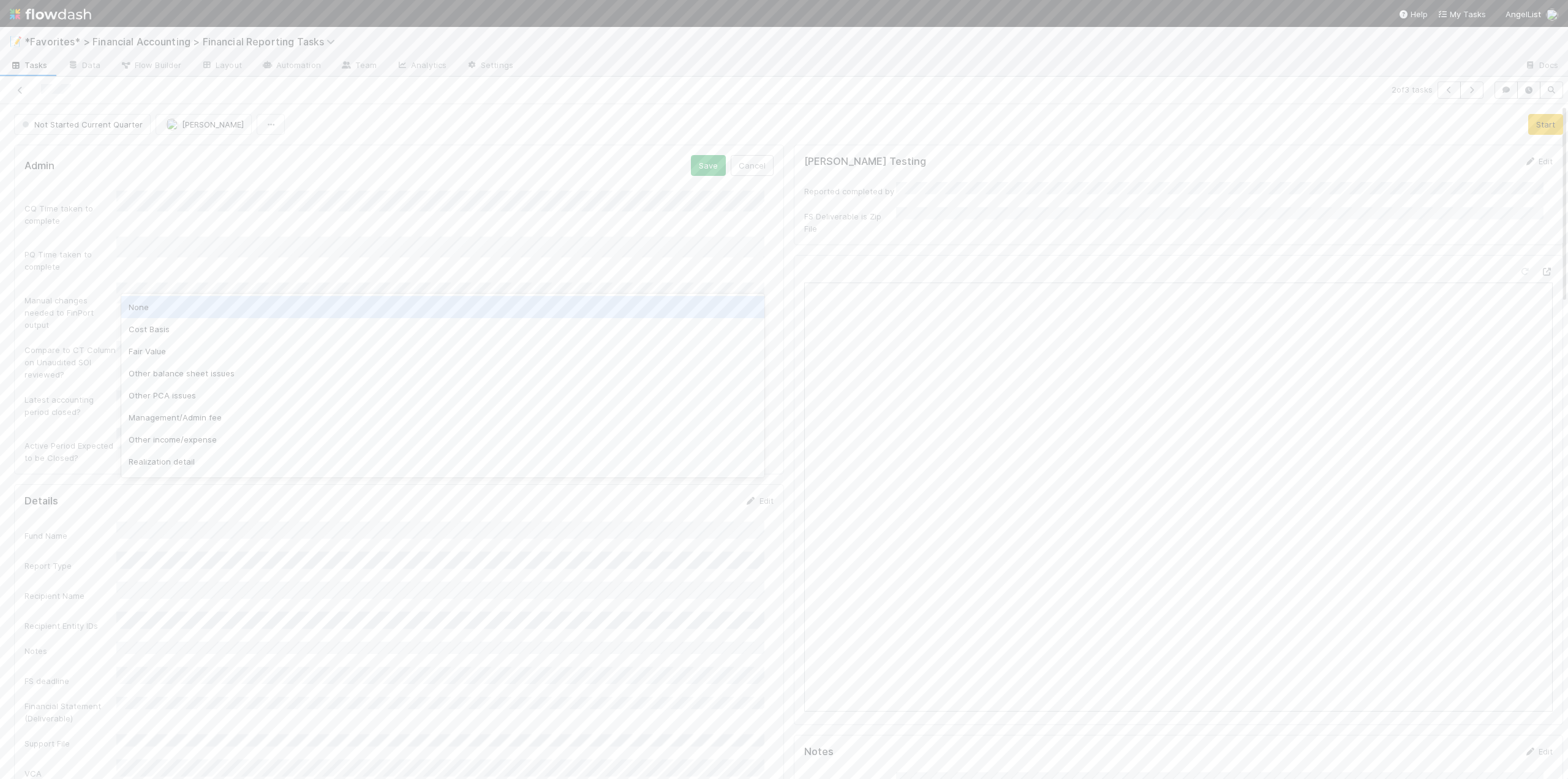
drag, startPoint x: 143, startPoint y: 307, endPoint x: 169, endPoint y: 304, distance: 26.2
click at [142, 308] on div "None" at bounding box center [442, 307] width 643 height 22
click at [704, 163] on button "Save" at bounding box center [709, 165] width 35 height 21
click at [757, 468] on link "Edit" at bounding box center [759, 473] width 29 height 10
click at [691, 466] on button "Save" at bounding box center [709, 476] width 35 height 21
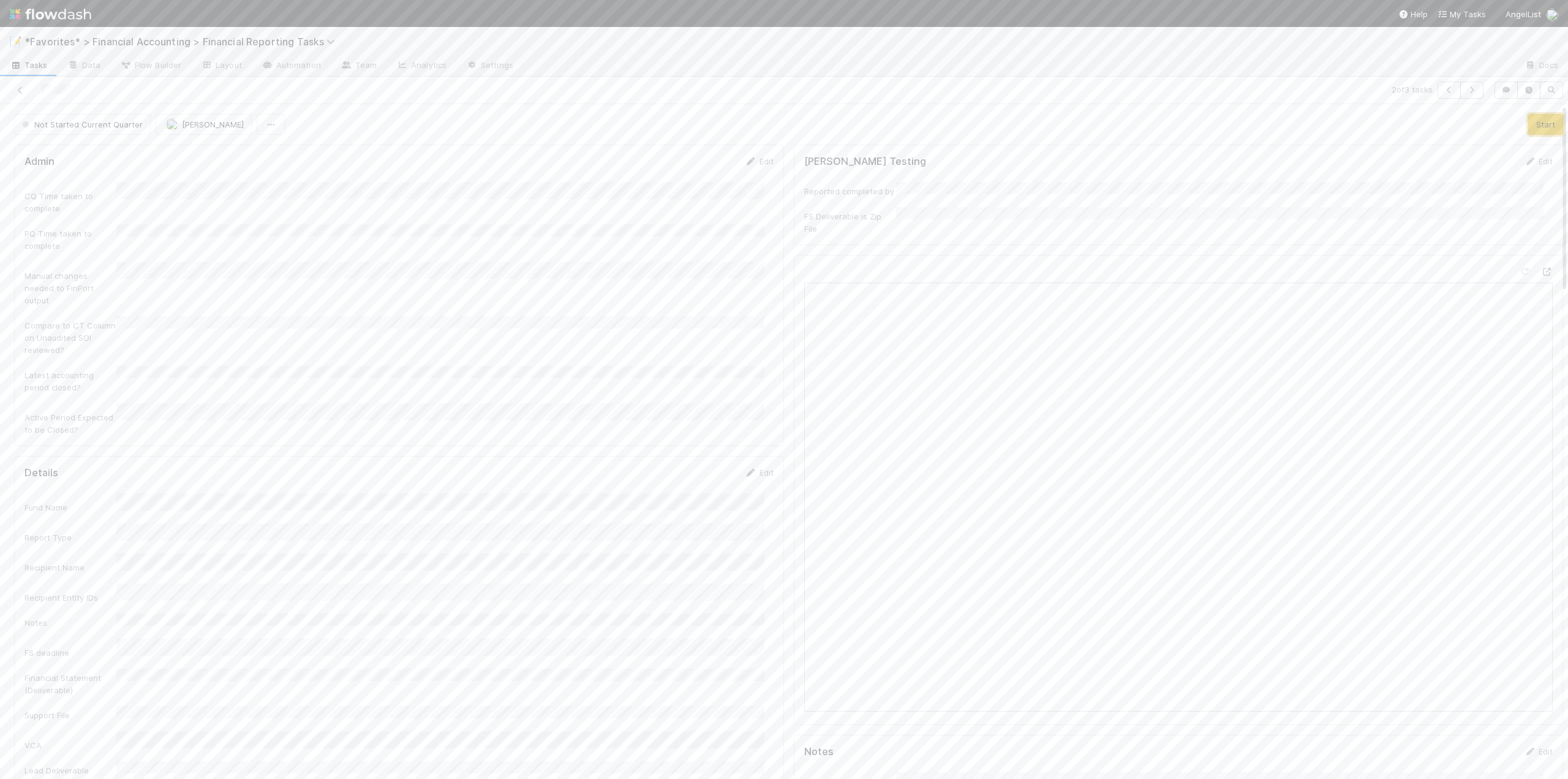
click at [1528, 125] on button "Start" at bounding box center [1545, 124] width 35 height 21
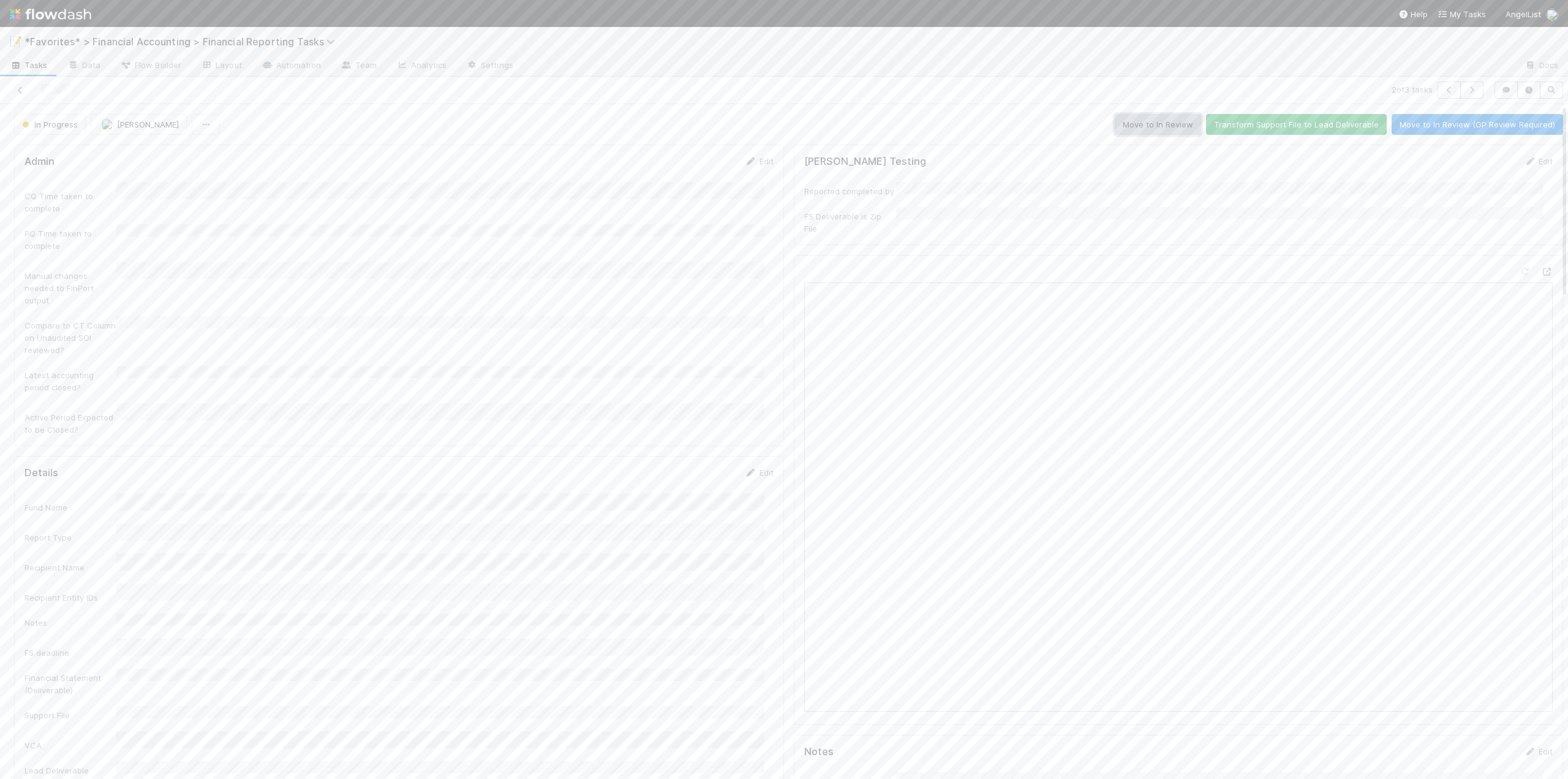
click at [1141, 124] on button "Move to In Review" at bounding box center [1158, 124] width 87 height 21
click at [17, 85] on link at bounding box center [20, 90] width 13 height 13
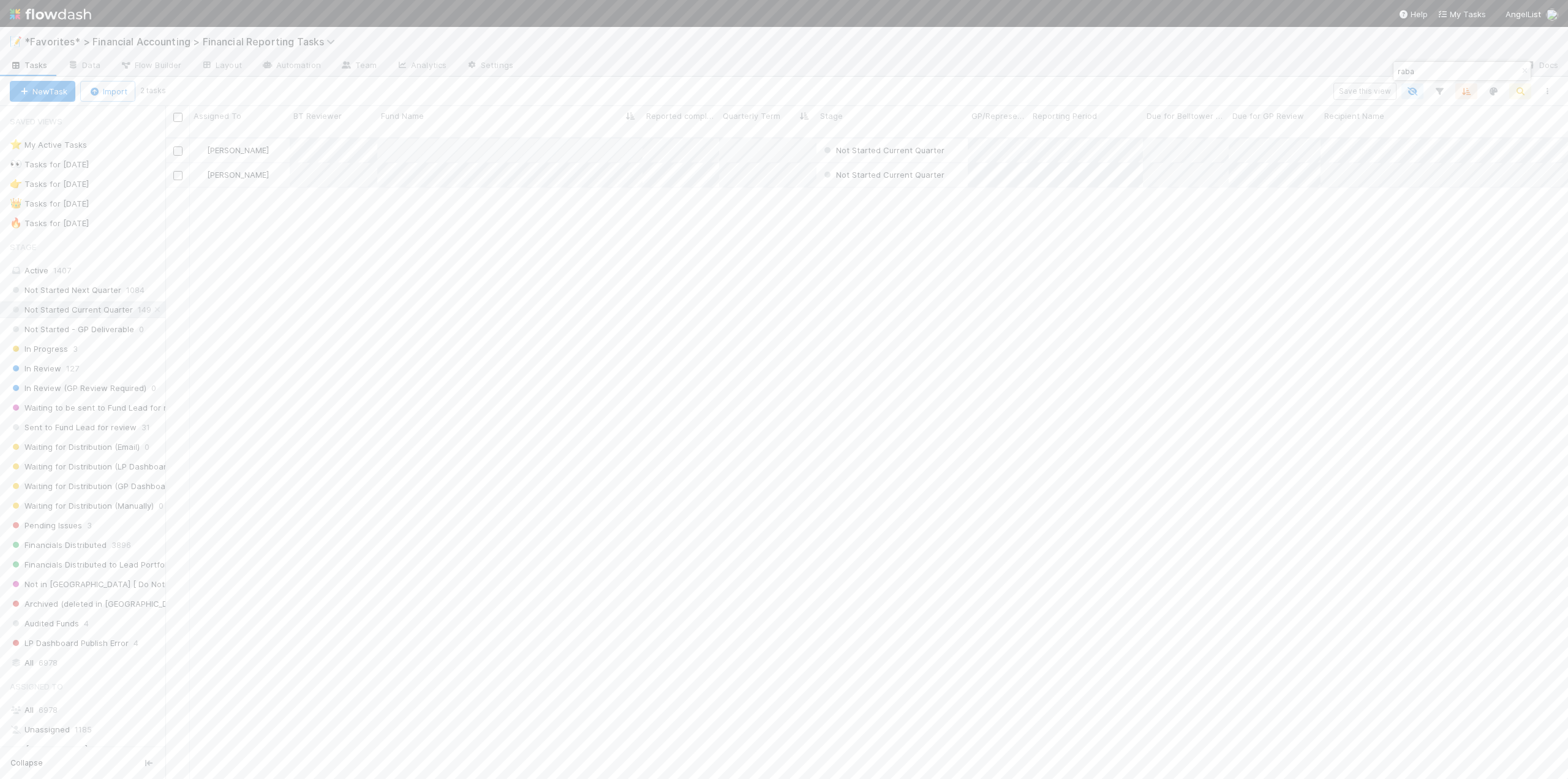
scroll to position [642, 1393]
click at [759, 161] on link "Edit" at bounding box center [759, 161] width 29 height 10
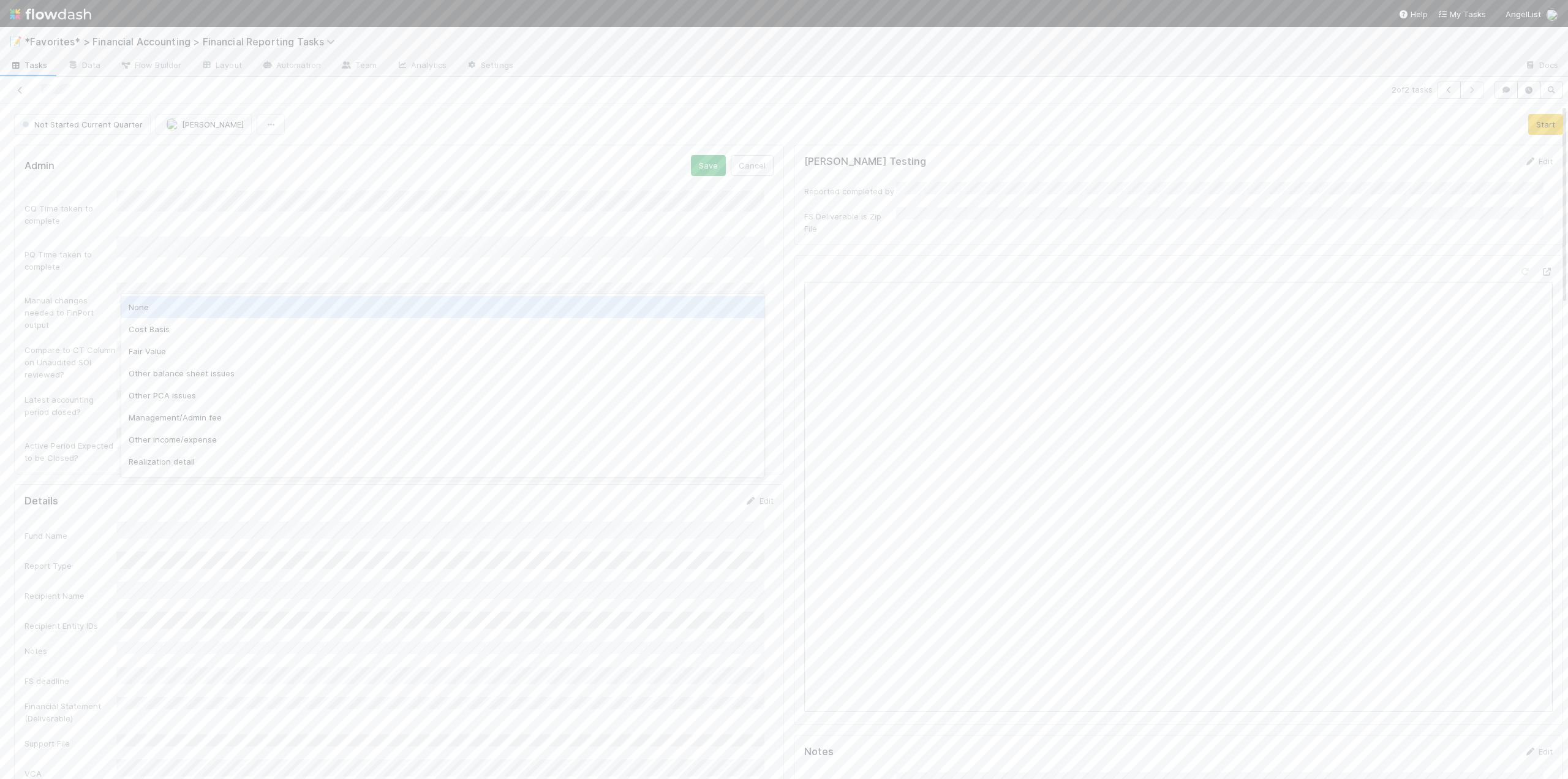
click at [149, 308] on div "None" at bounding box center [442, 307] width 643 height 22
click at [694, 168] on button "Save" at bounding box center [709, 165] width 35 height 21
click at [1538, 120] on button "Start" at bounding box center [1545, 124] width 35 height 21
click at [759, 468] on link "Edit" at bounding box center [759, 473] width 29 height 10
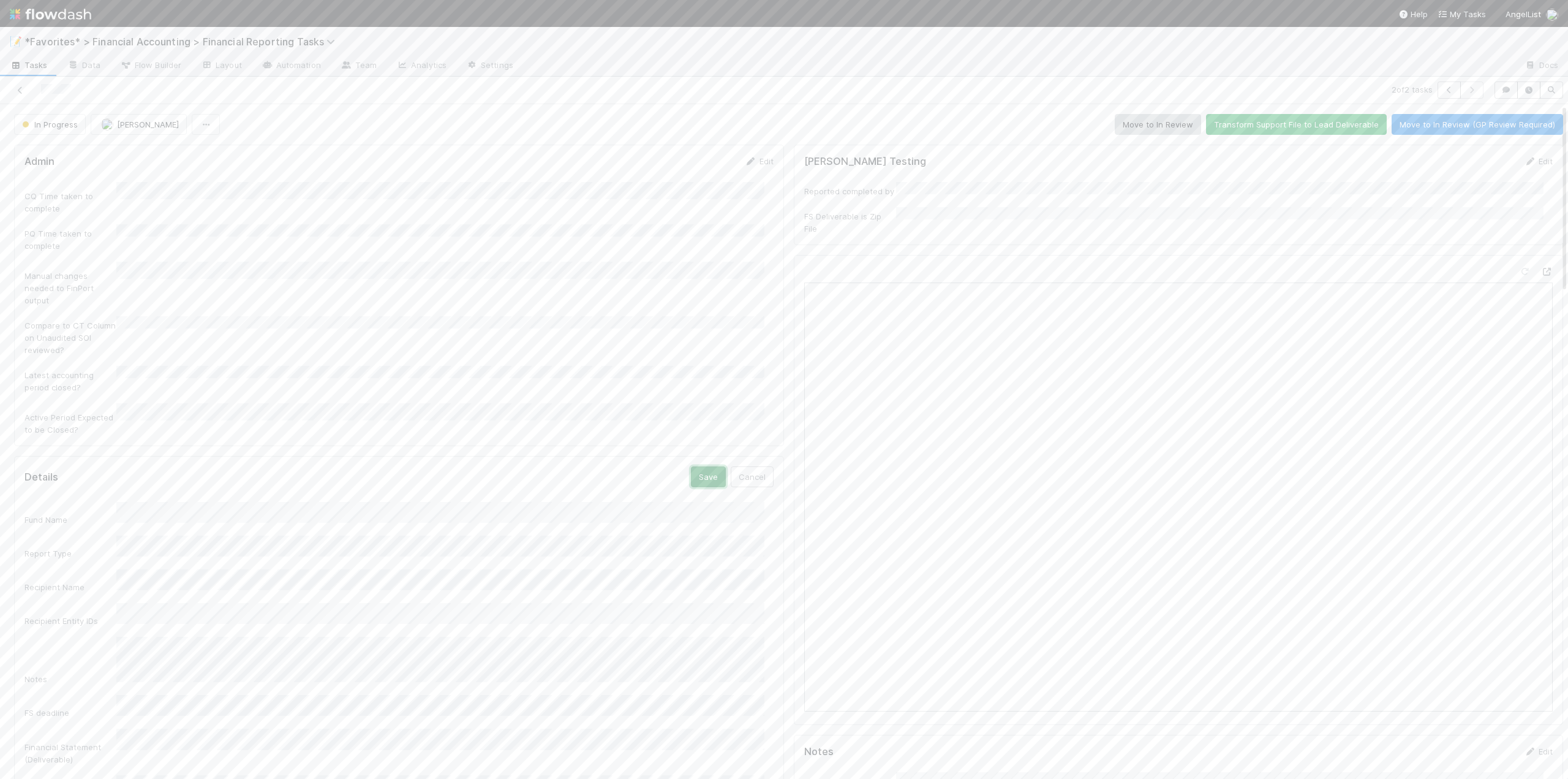
click at [692, 466] on button "Save" at bounding box center [709, 476] width 35 height 21
click at [1121, 121] on button "Move to In Review" at bounding box center [1158, 124] width 87 height 21
click at [19, 91] on icon at bounding box center [20, 91] width 13 height 8
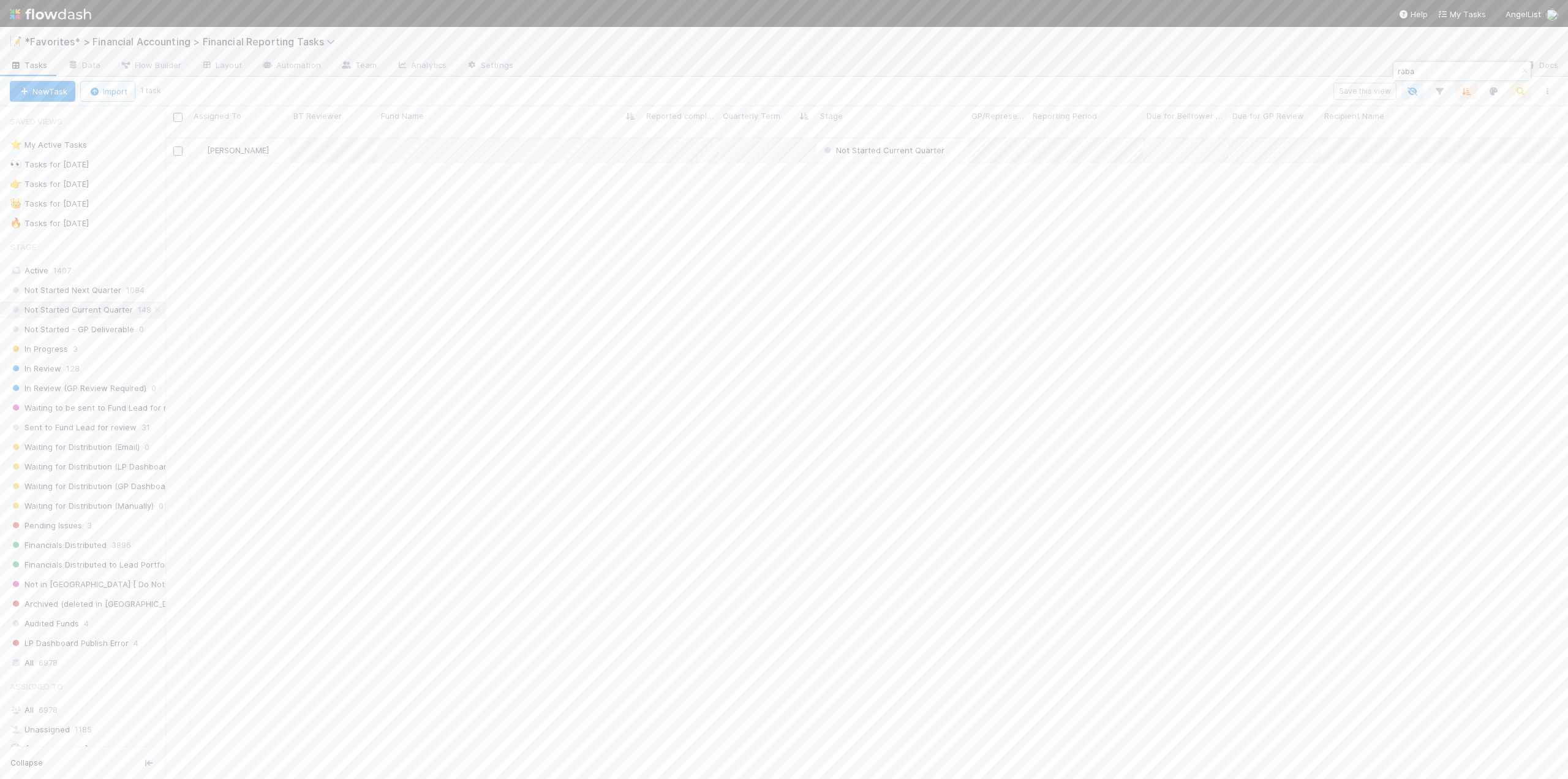
scroll to position [642, 1393]
click at [760, 160] on link "Edit" at bounding box center [759, 161] width 29 height 10
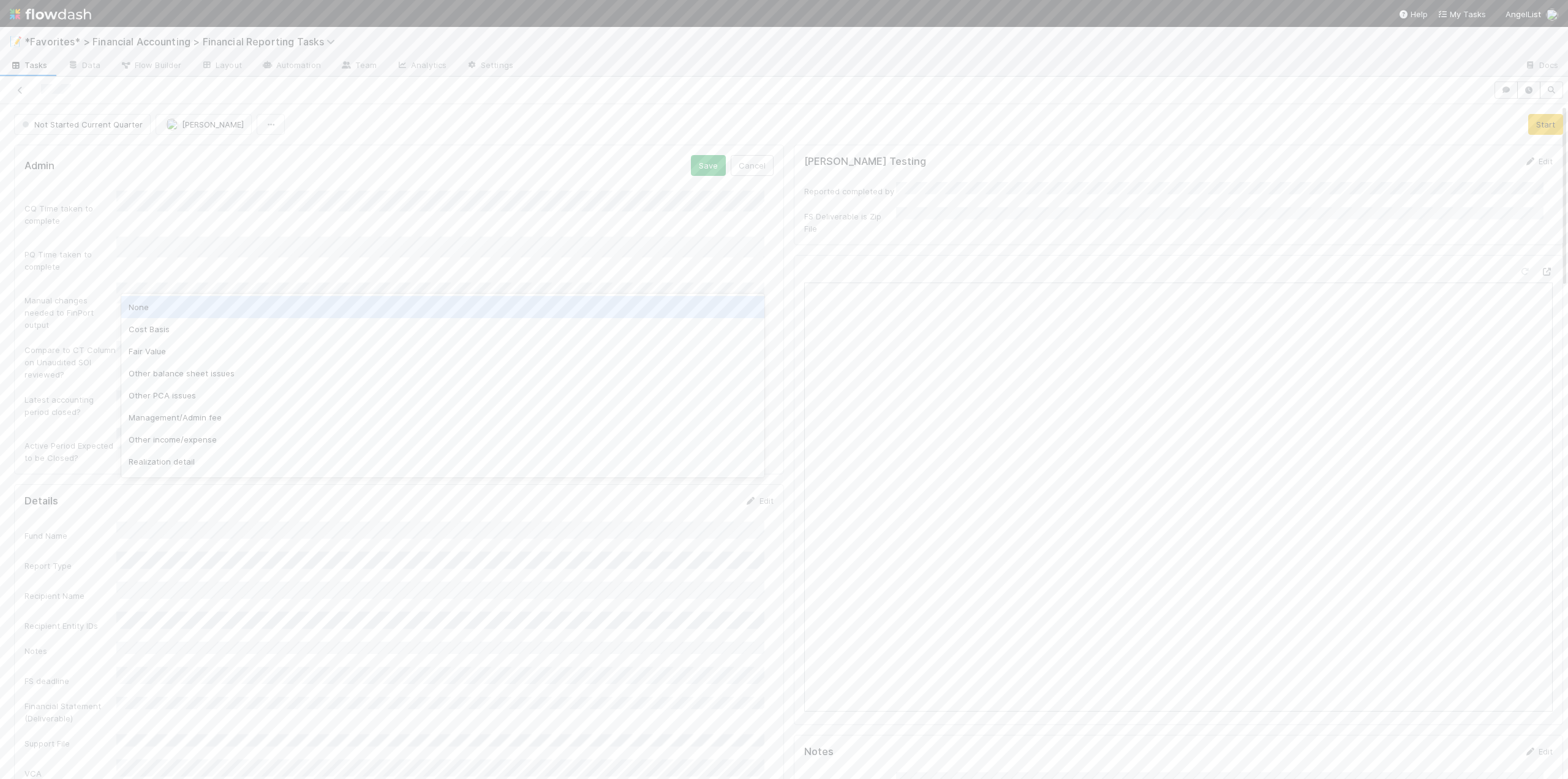
click at [162, 305] on div "None" at bounding box center [442, 307] width 643 height 22
click at [708, 173] on button "Save" at bounding box center [709, 165] width 35 height 21
click at [1535, 122] on button "Start" at bounding box center [1545, 124] width 35 height 21
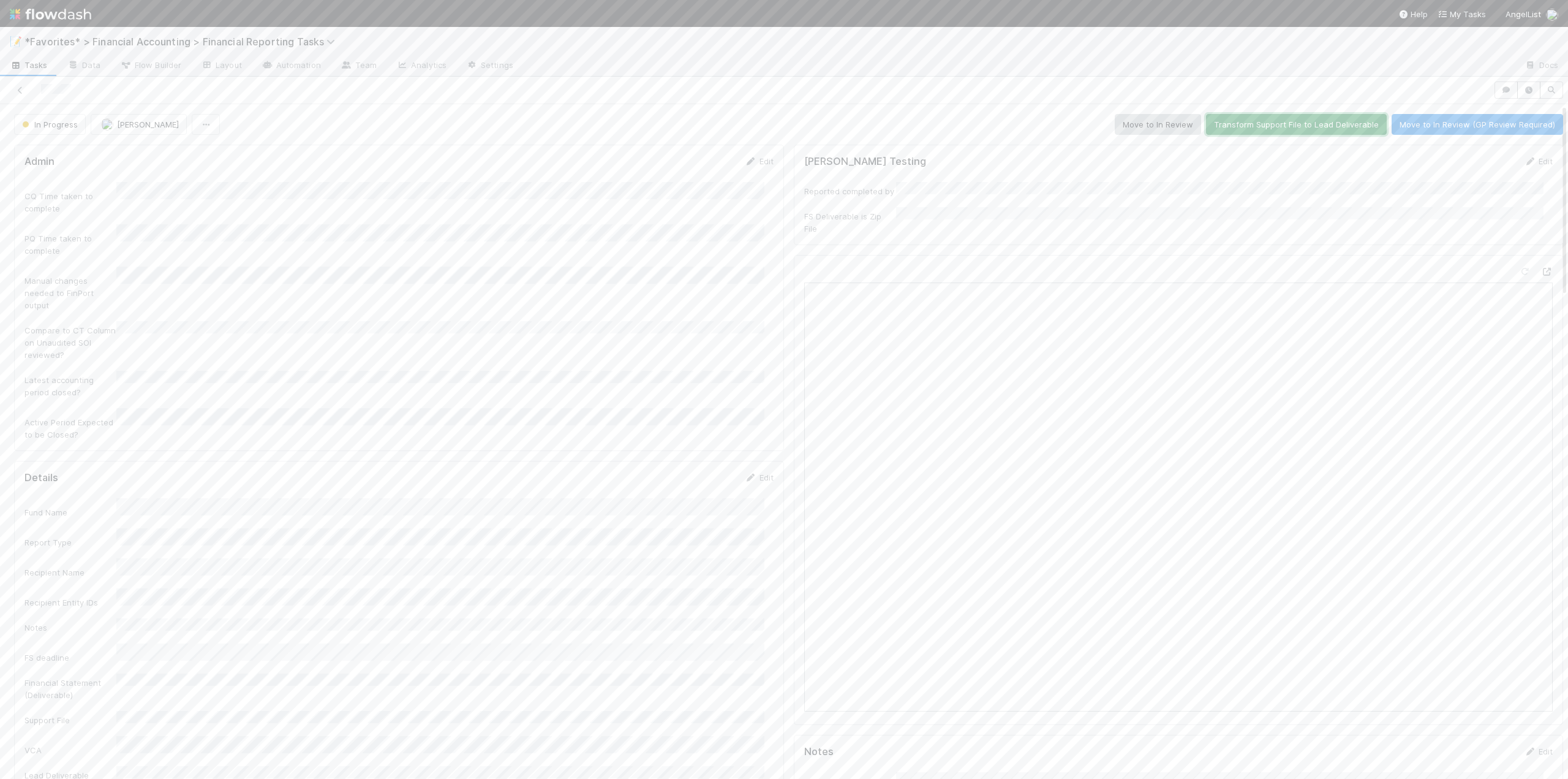
click at [1255, 123] on button "Transform Support File to Lead Deliverable" at bounding box center [1296, 124] width 181 height 21
click at [1144, 123] on button "Move to In Review" at bounding box center [1158, 124] width 87 height 21
click at [22, 93] on icon at bounding box center [20, 91] width 13 height 8
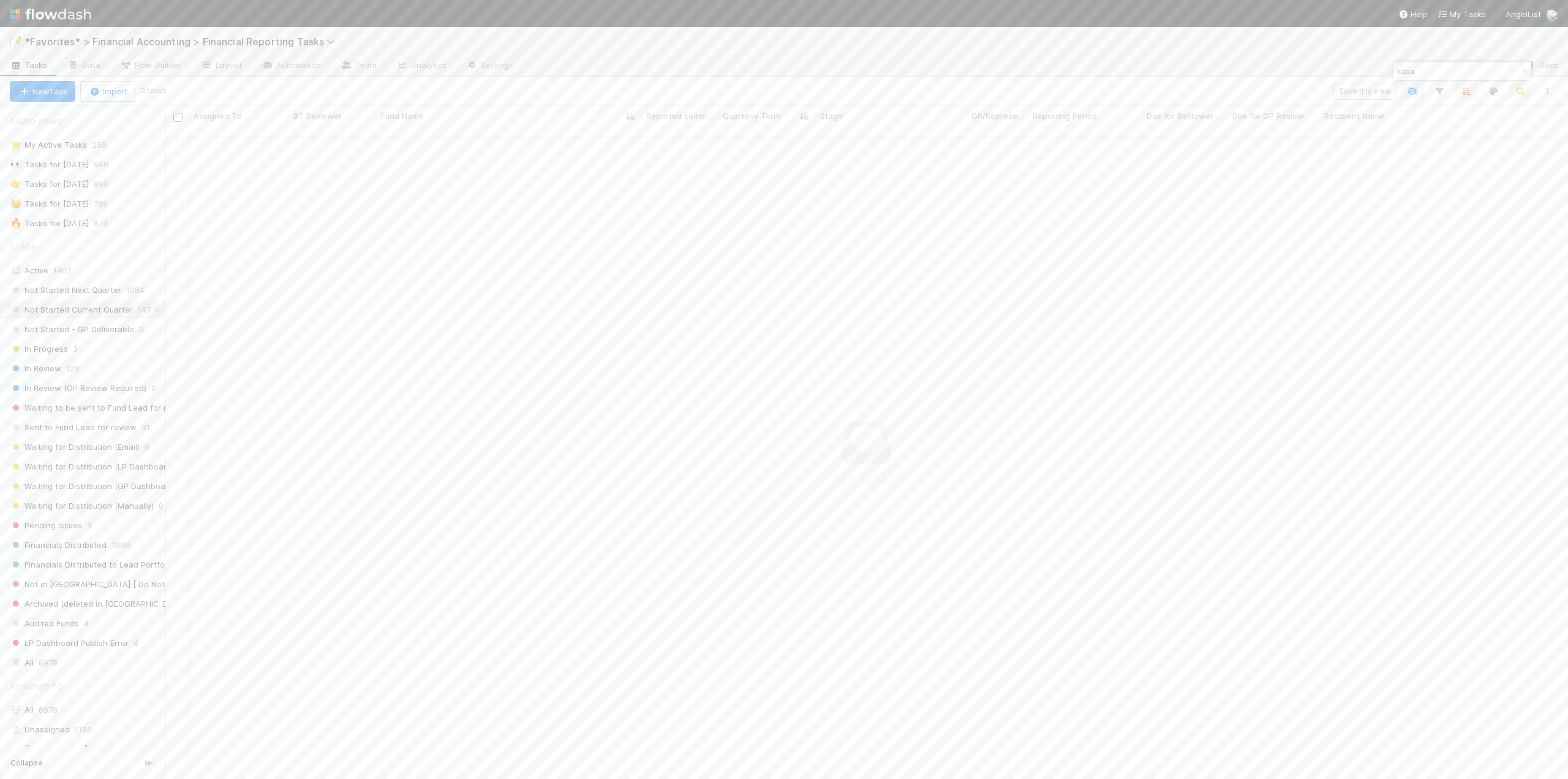
scroll to position [10, 10]
click at [1525, 70] on icon "button" at bounding box center [1524, 71] width 13 height 8
click at [1462, 93] on icon "button" at bounding box center [1465, 91] width 13 height 11
drag, startPoint x: 1204, startPoint y: 157, endPoint x: 1204, endPoint y: 136, distance: 21.0
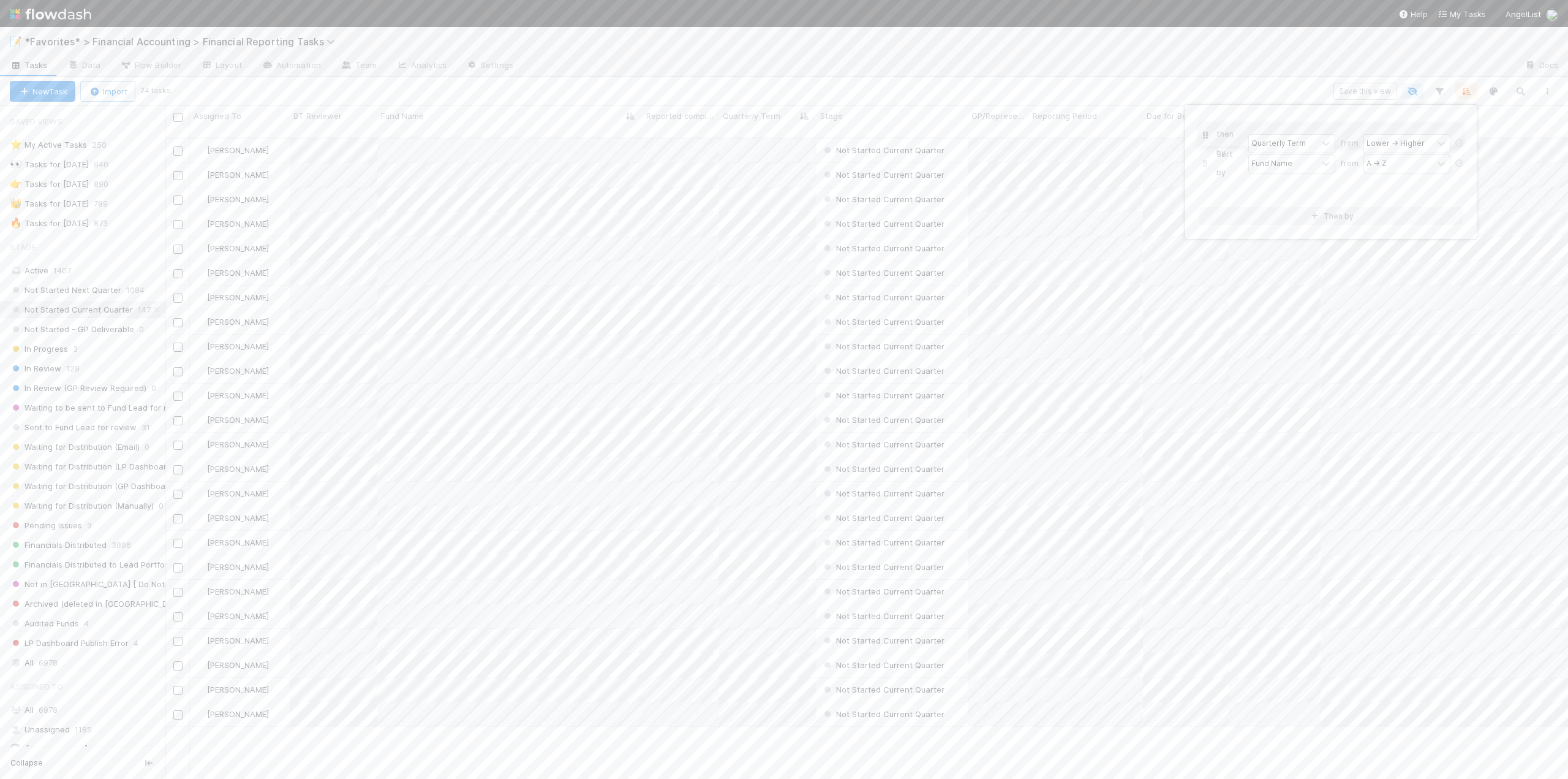
click at [1204, 136] on div "Sort by Fund Name from A → Z then by Quarterly Term from Lower → Higher" at bounding box center [1330, 161] width 263 height 83
